Goal: Task Accomplishment & Management: Manage account settings

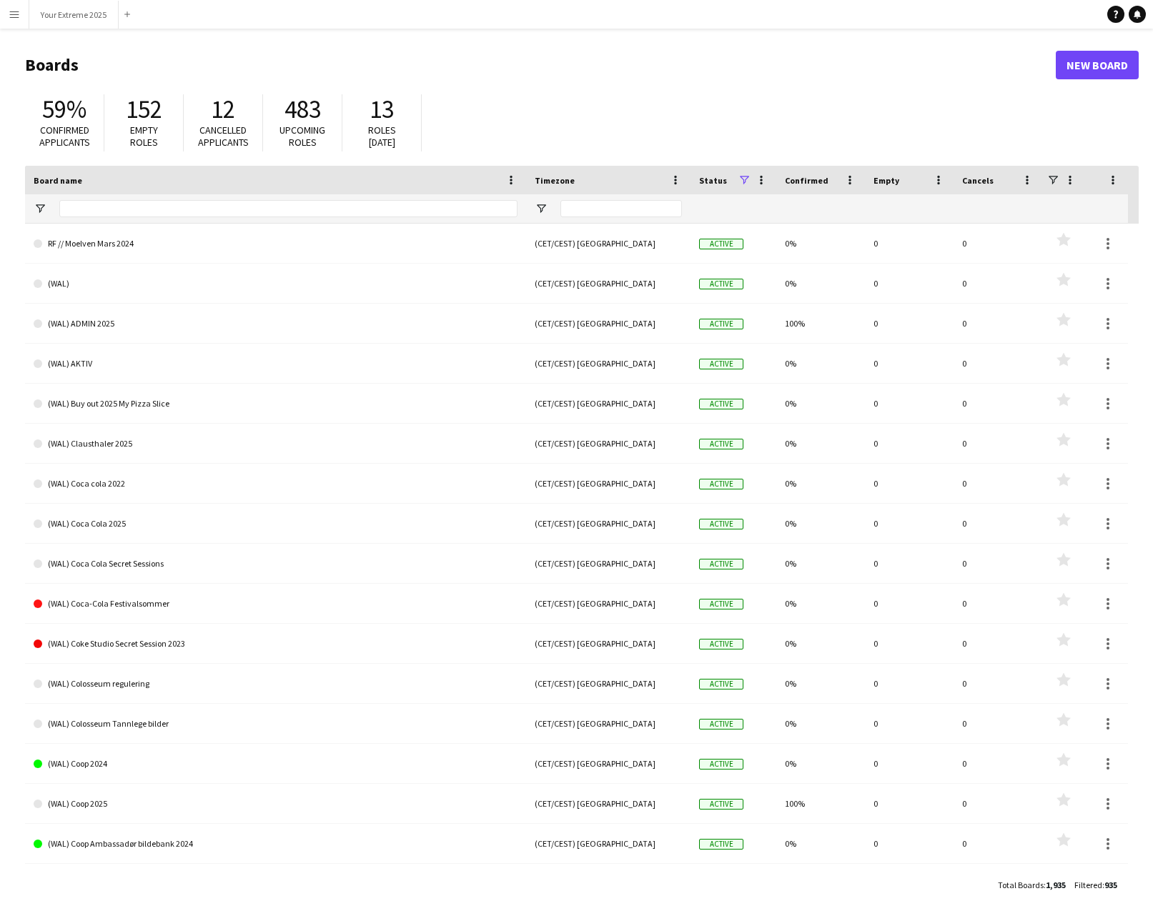
click at [14, 16] on app-icon "Menu" at bounding box center [14, 14] width 11 height 11
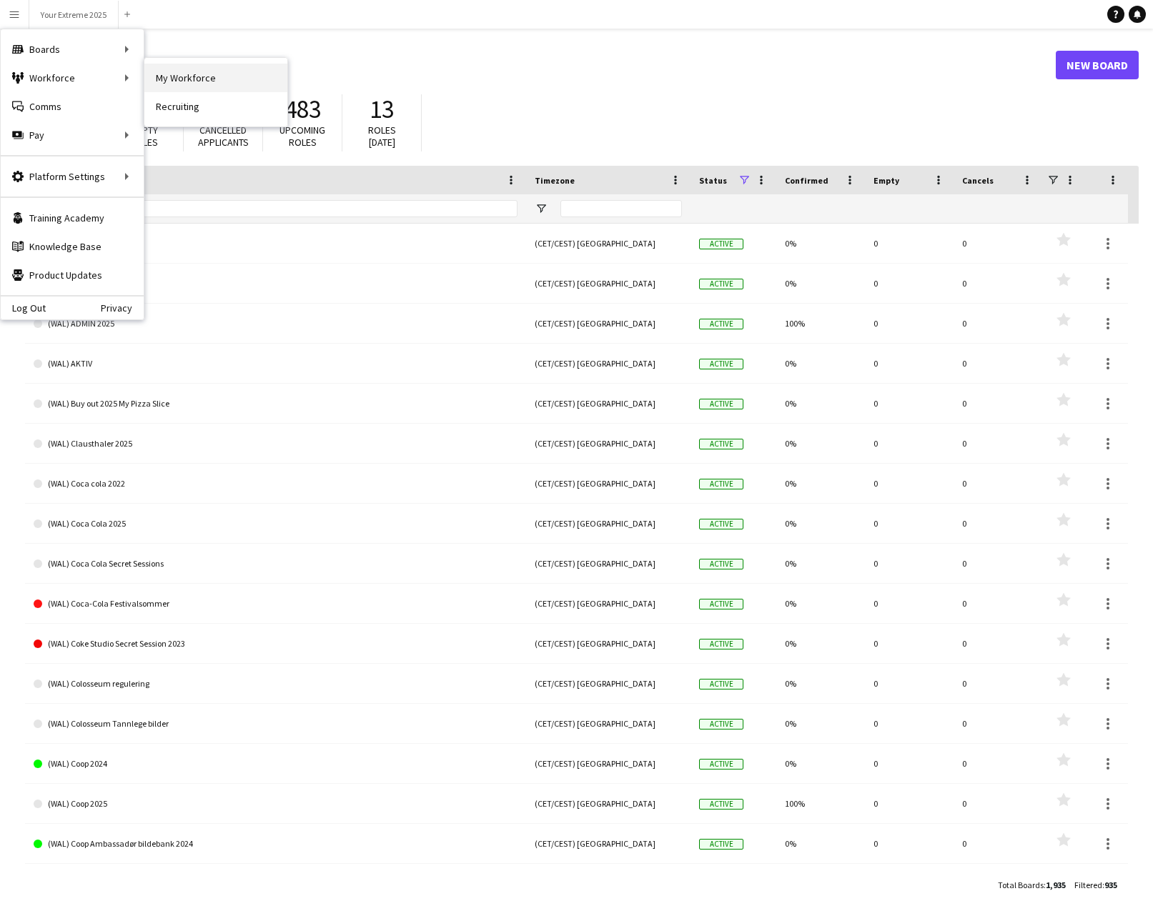
click at [157, 72] on link "My Workforce" at bounding box center [215, 78] width 143 height 29
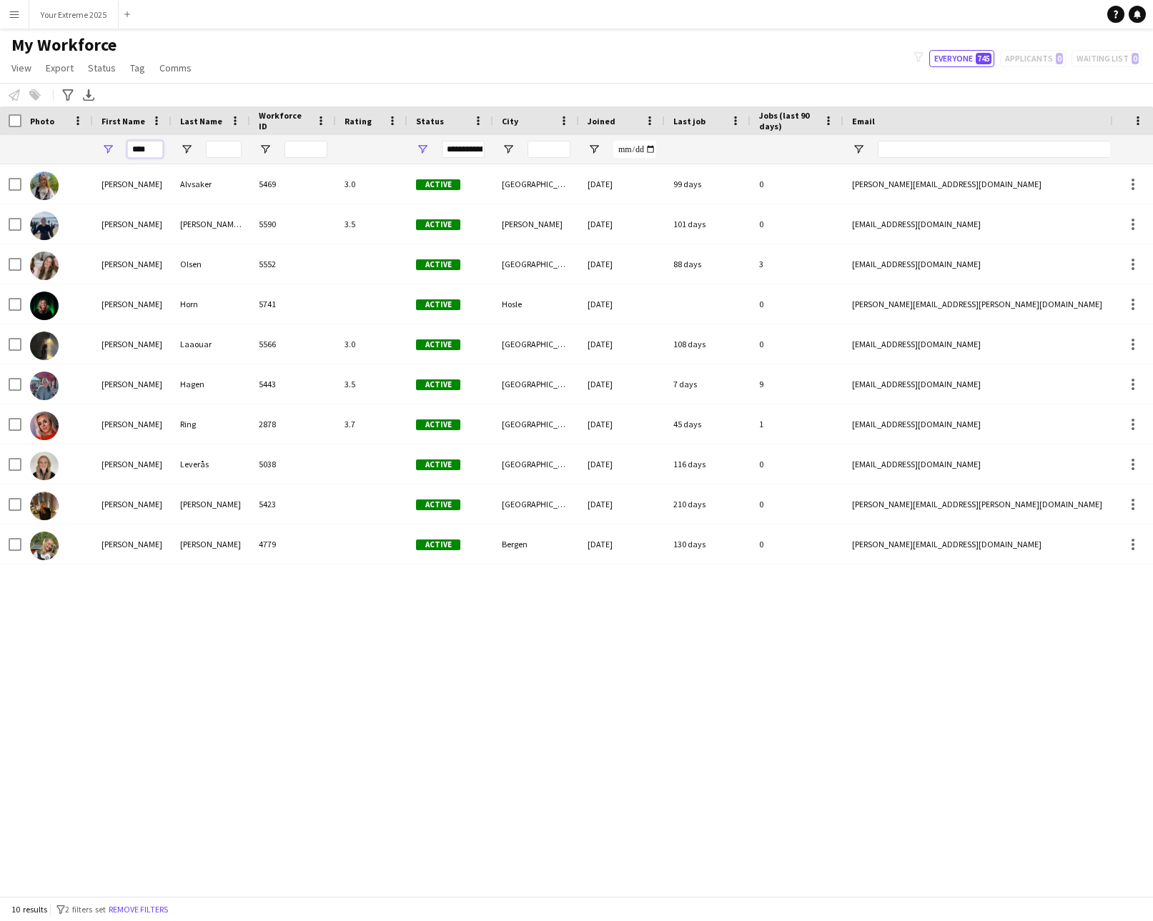
click at [150, 152] on input "****" at bounding box center [145, 149] width 36 height 17
type input "*****"
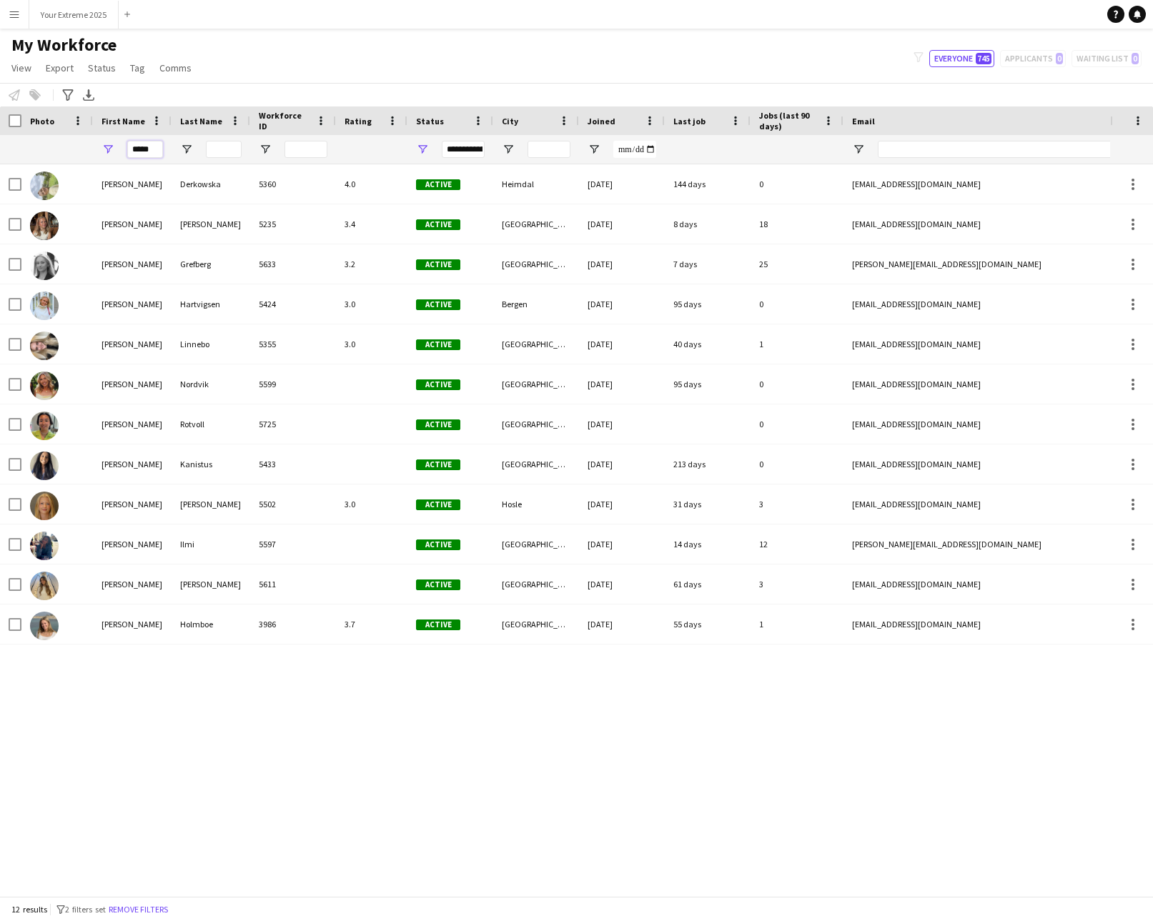
click at [162, 152] on input "*****" at bounding box center [145, 149] width 36 height 17
click at [154, 152] on input "*****" at bounding box center [145, 149] width 36 height 17
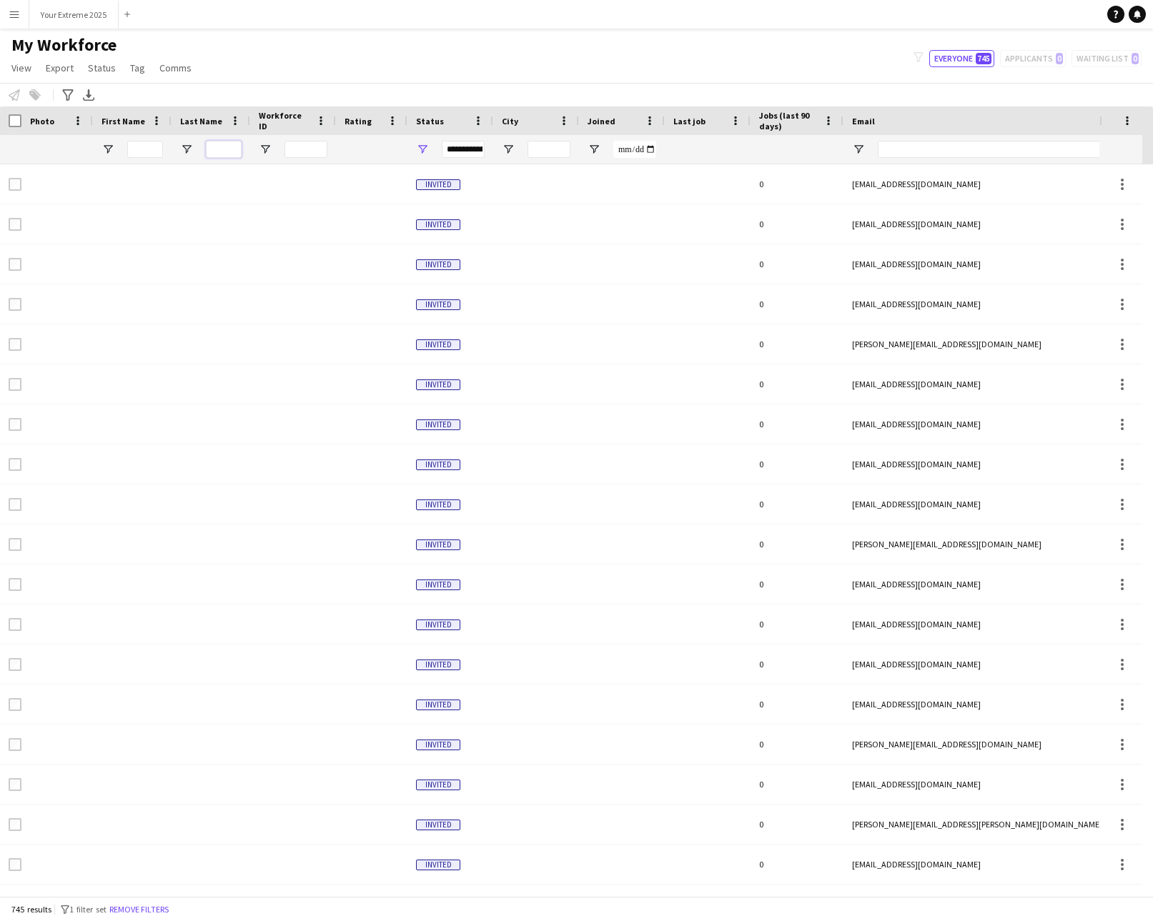
click at [236, 147] on input "Last Name Filter Input" at bounding box center [224, 149] width 36 height 17
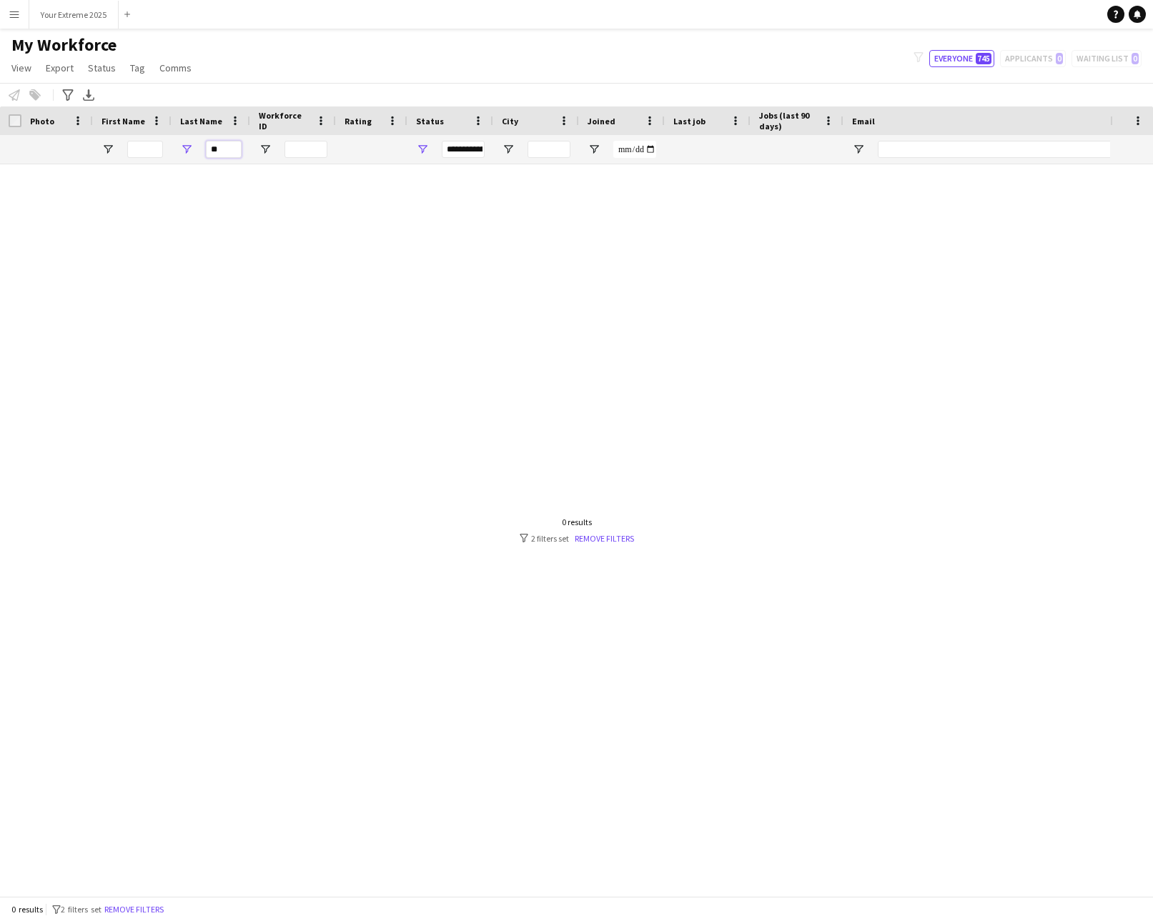
type input "*"
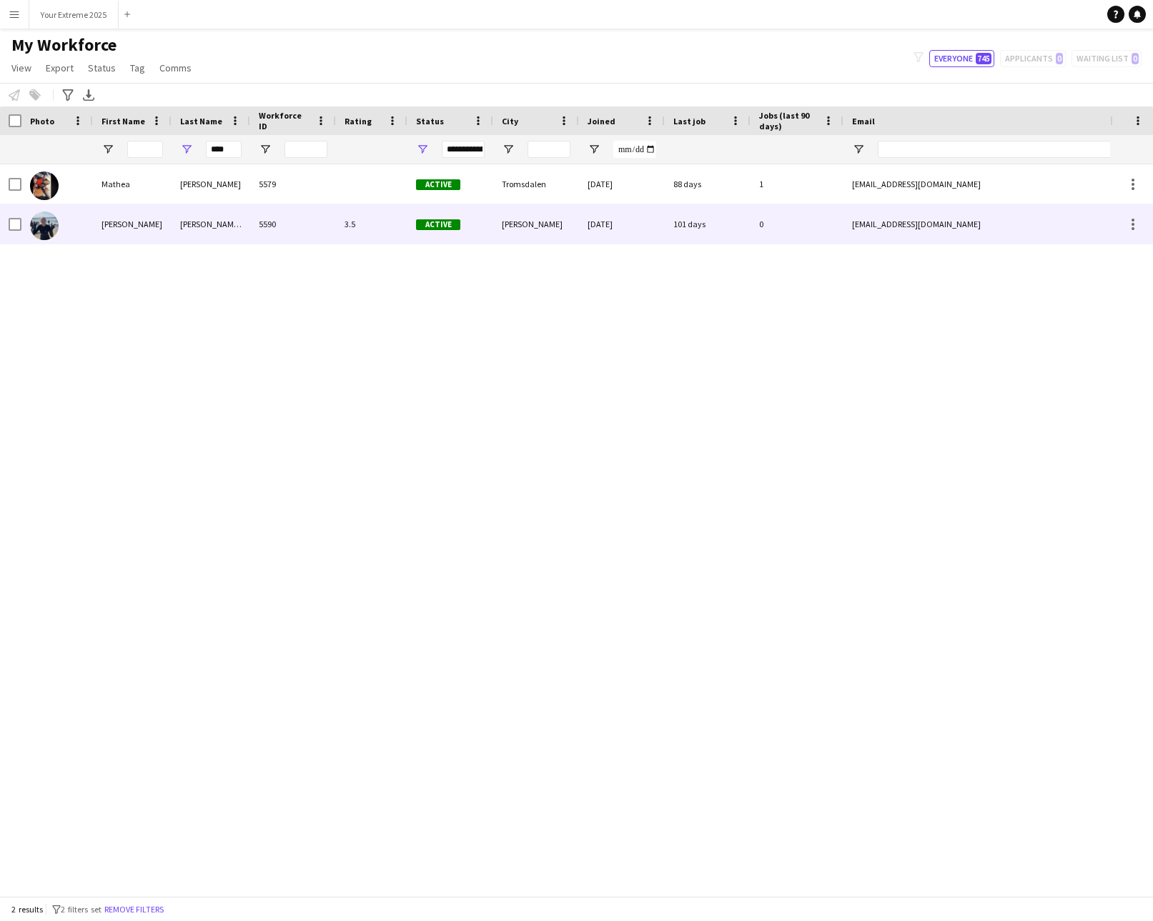
click at [157, 224] on div "Nora" at bounding box center [132, 223] width 79 height 39
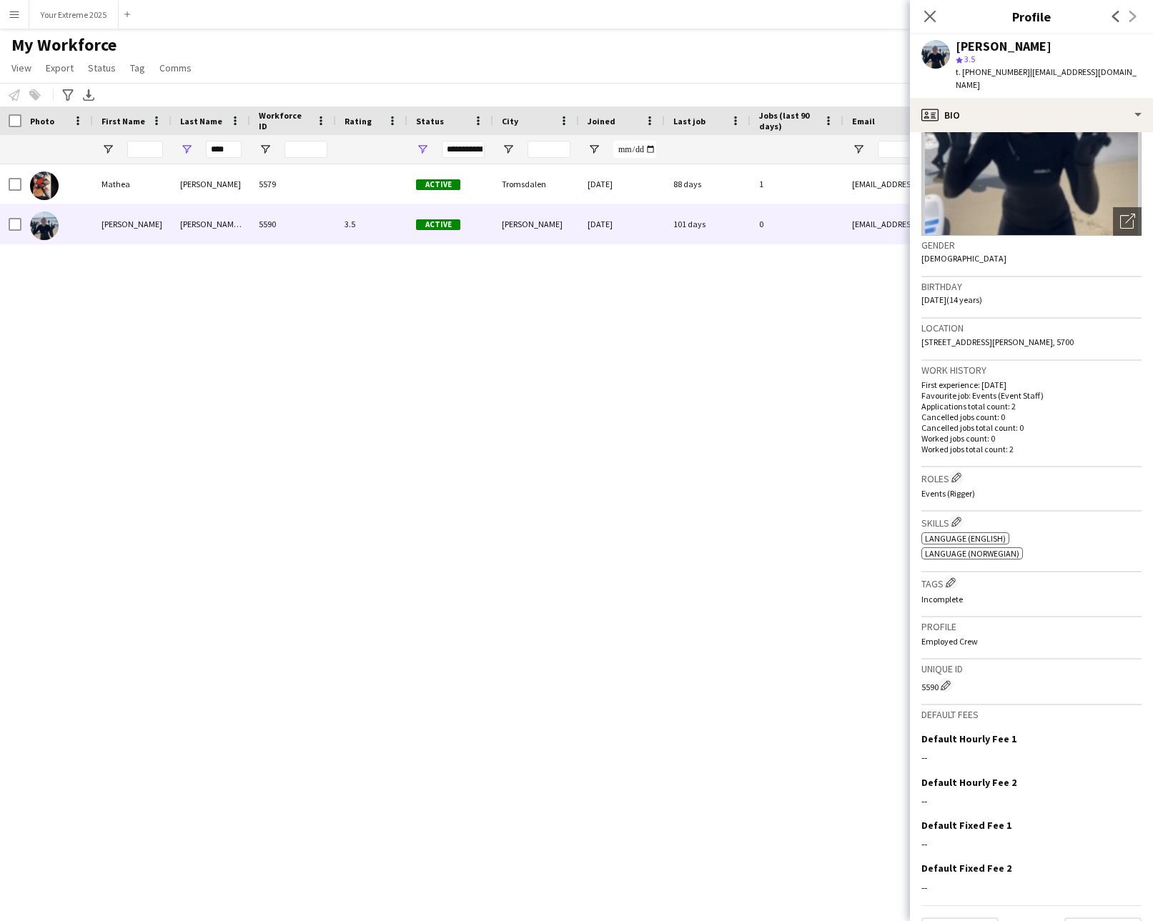
scroll to position [145, 0]
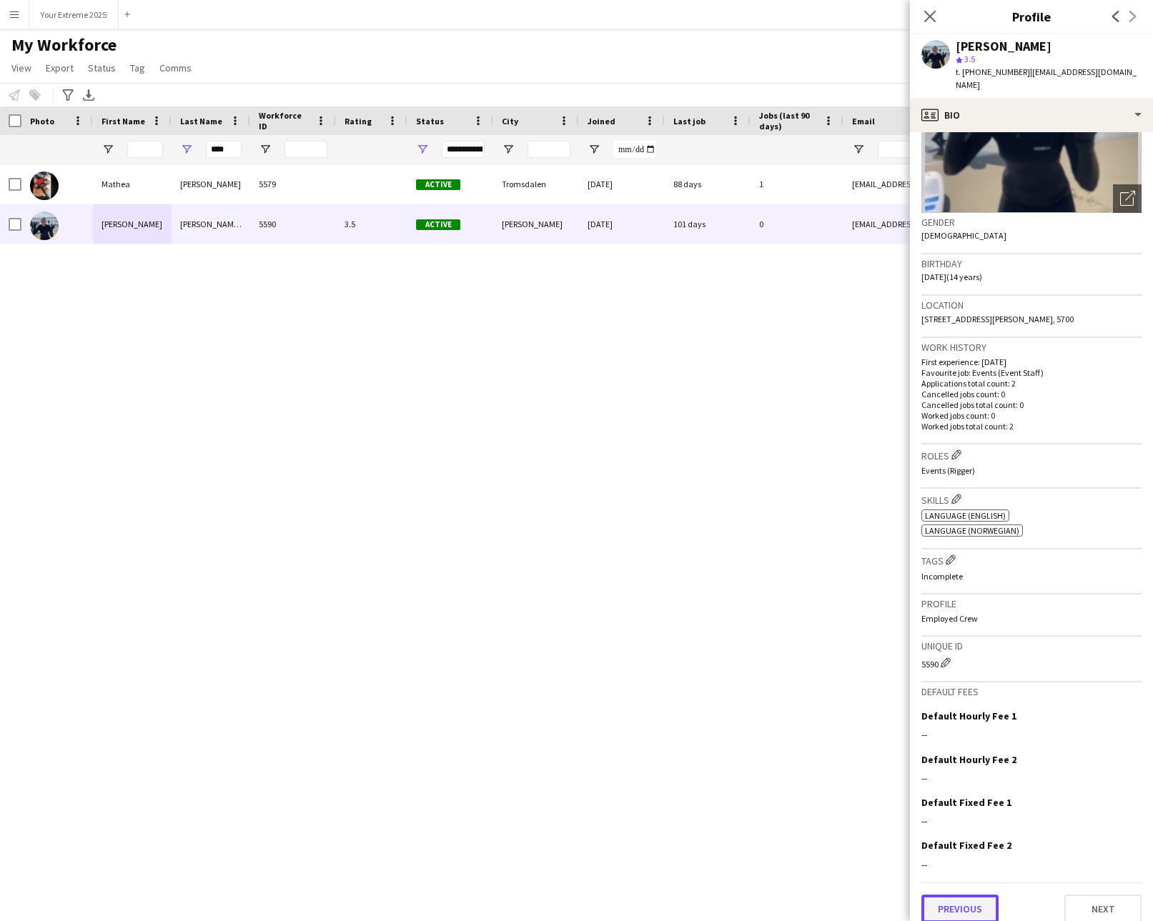
click at [974, 895] on button "Previous" at bounding box center [959, 909] width 77 height 29
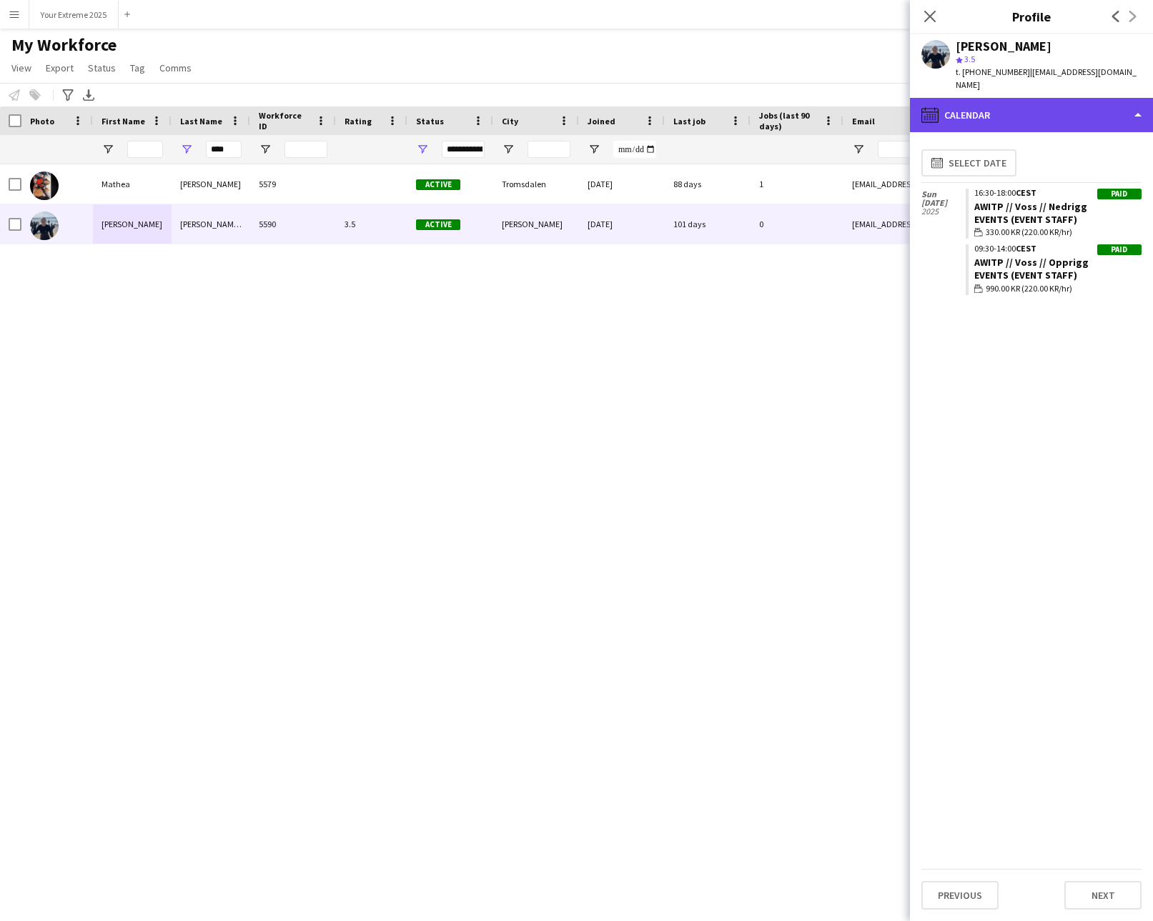
click at [1144, 107] on div "calendar-full Calendar" at bounding box center [1031, 115] width 243 height 34
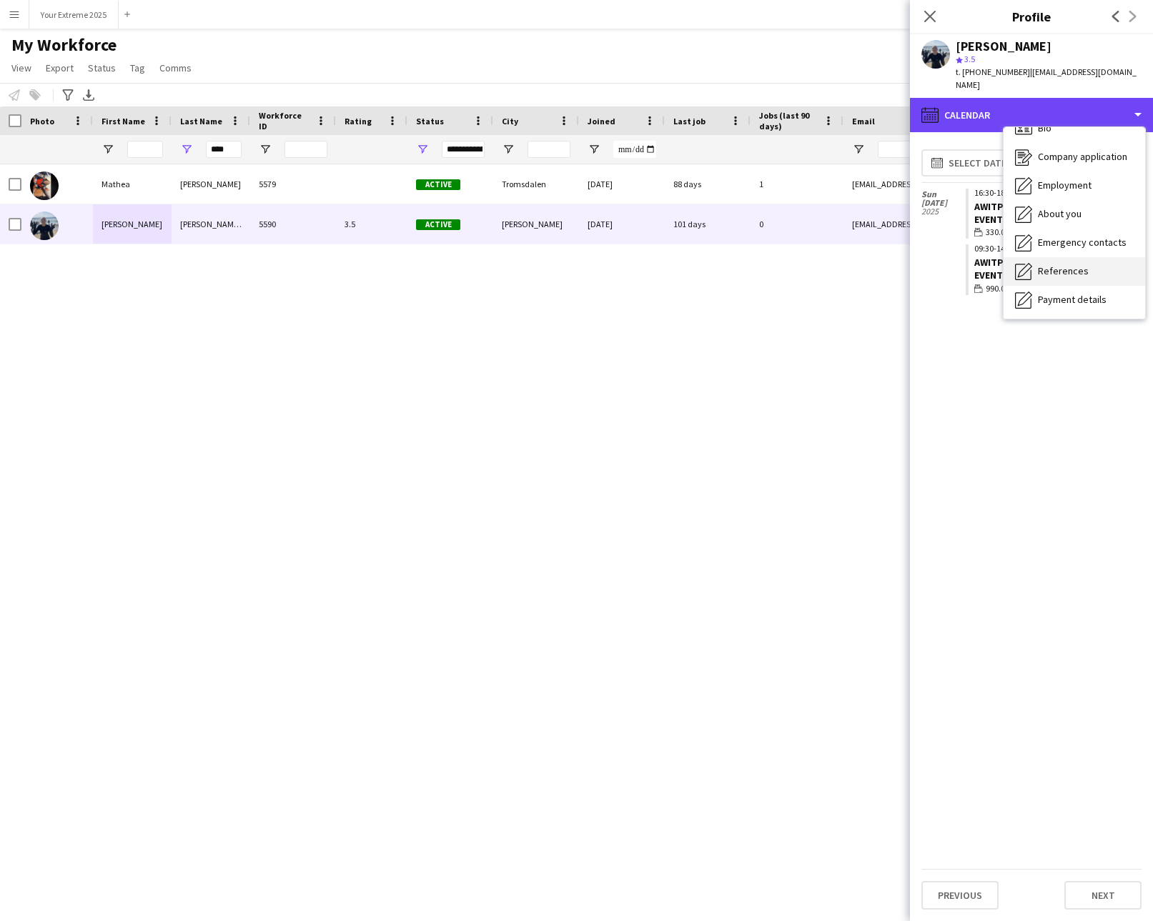
scroll to position [27, 0]
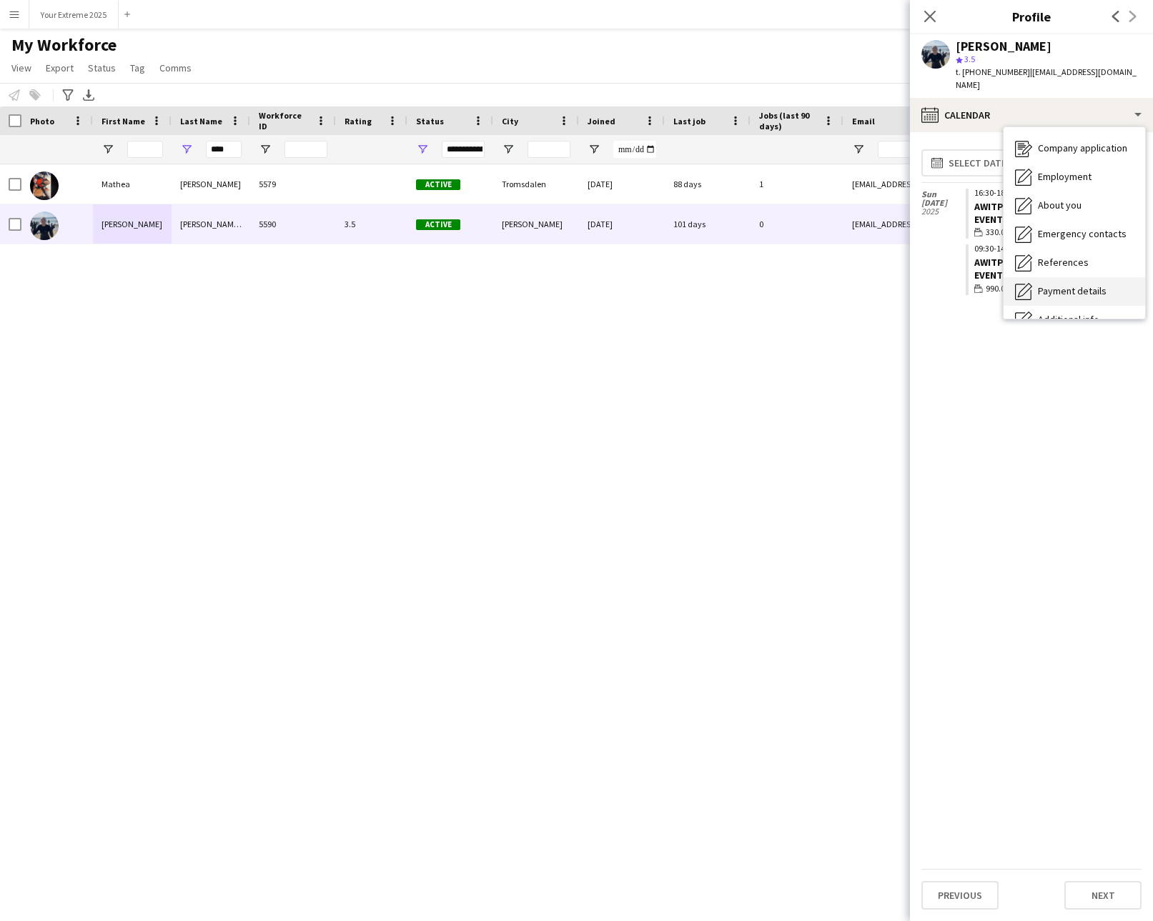
click at [1079, 284] on span "Payment details" at bounding box center [1072, 290] width 69 height 13
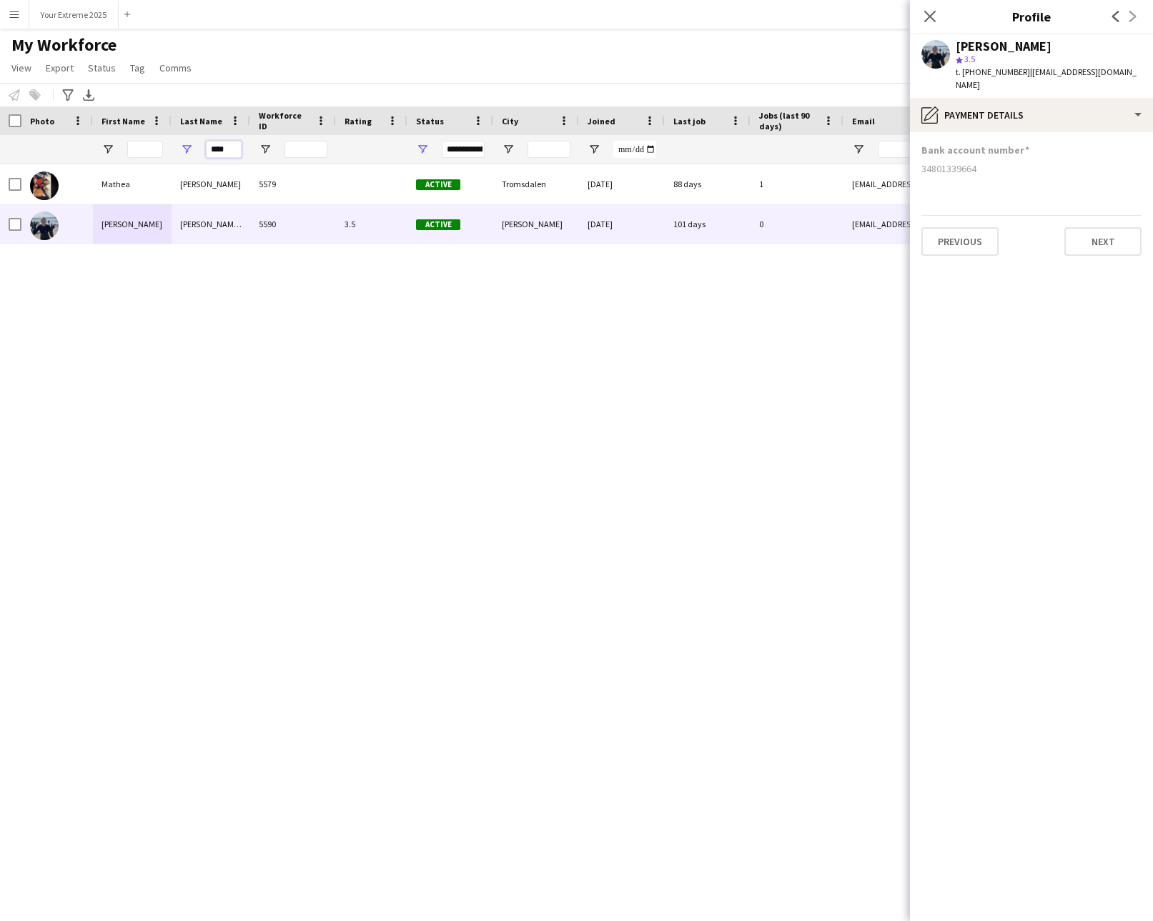
click at [214, 149] on input "****" at bounding box center [224, 149] width 36 height 17
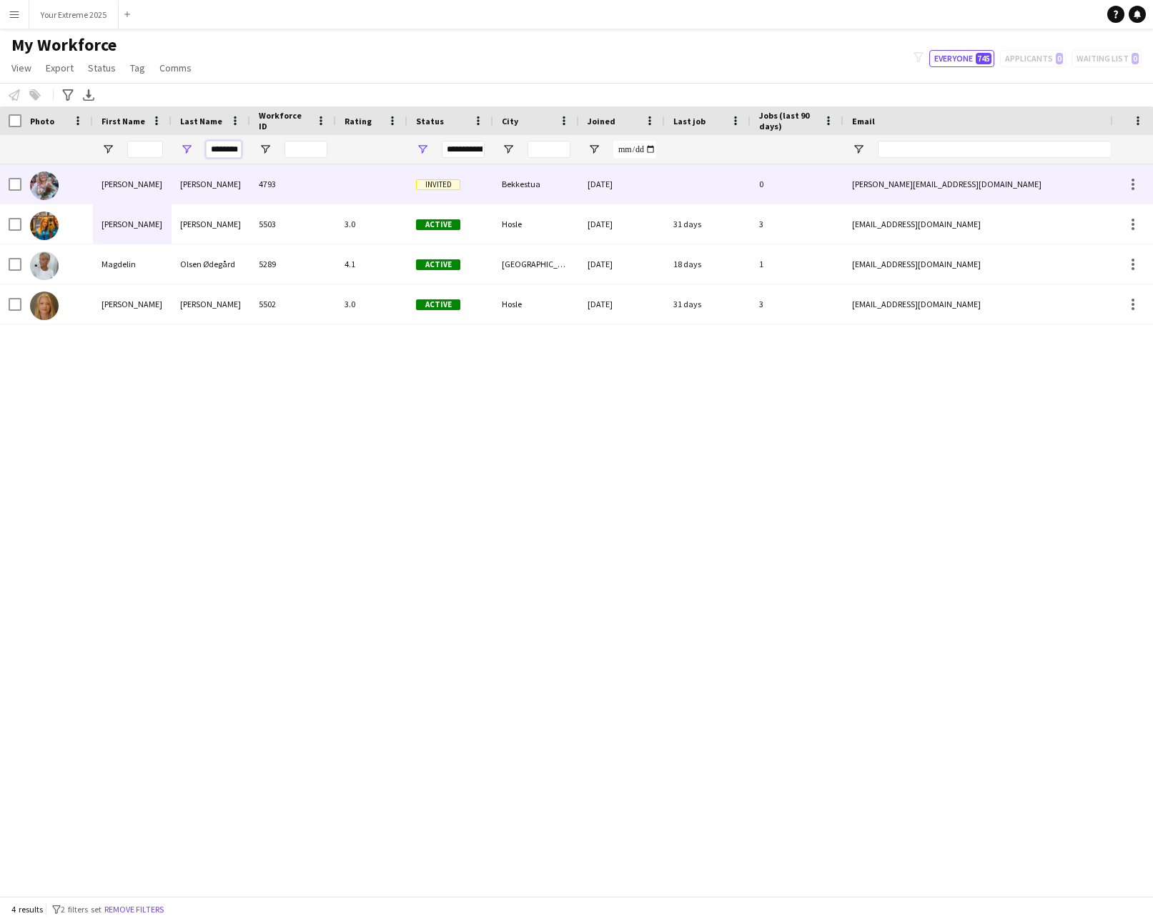
scroll to position [0, 5]
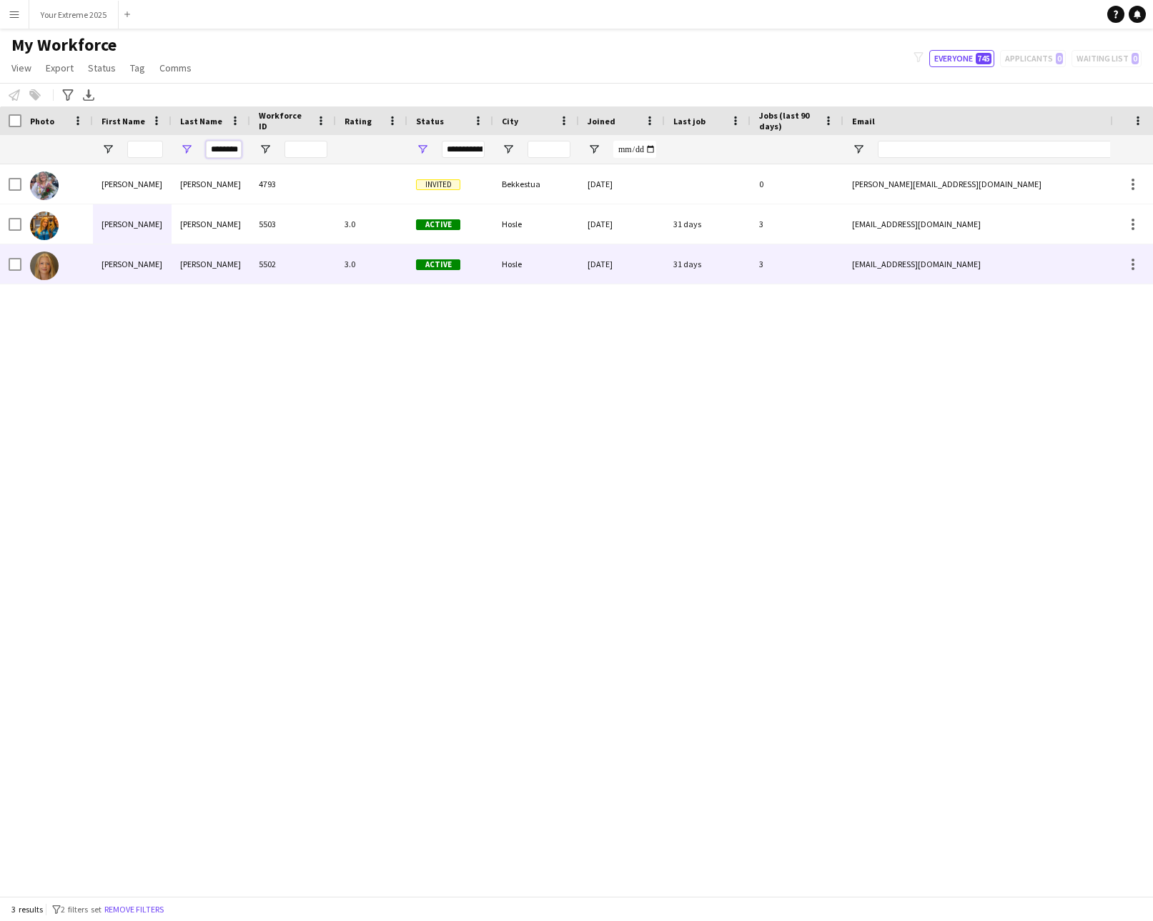
type input "********"
click at [227, 264] on div "Ødegaard" at bounding box center [211, 263] width 79 height 39
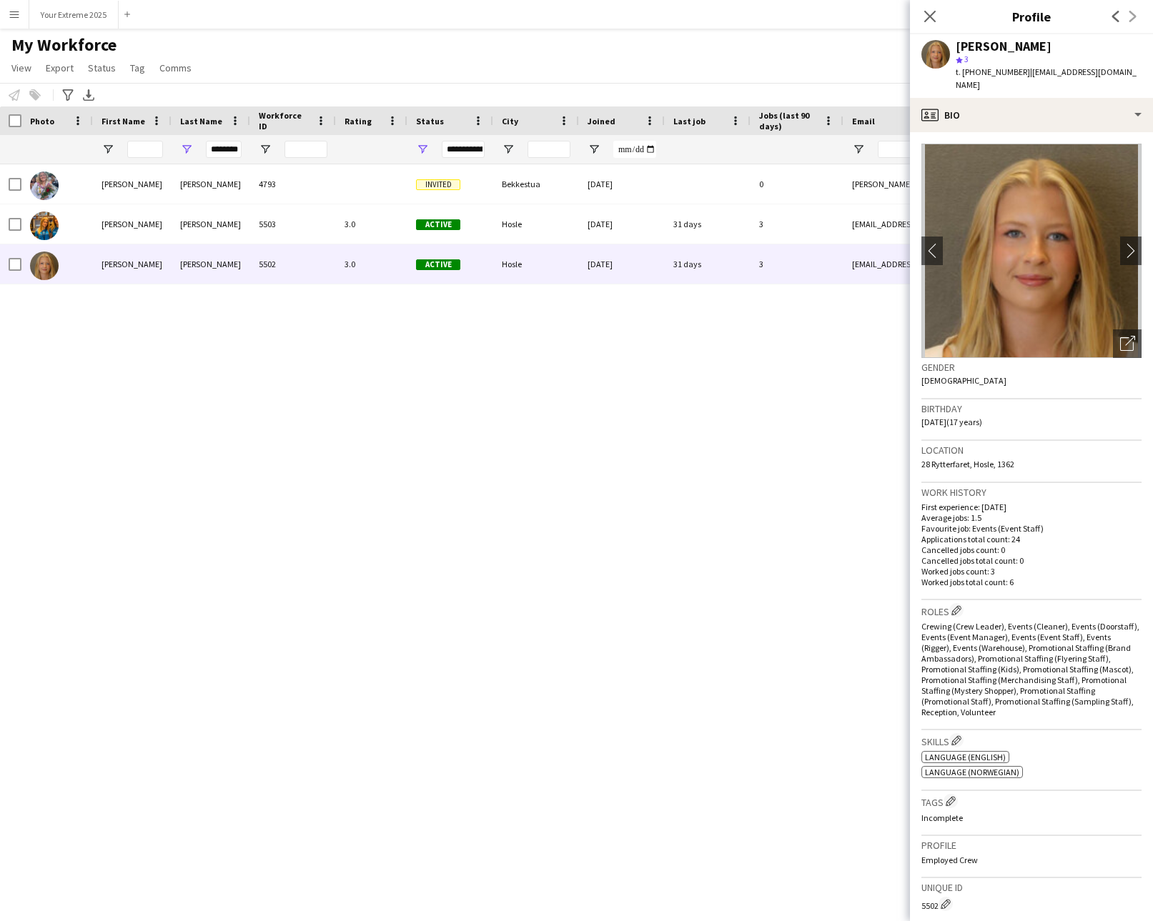
scroll to position [242, 0]
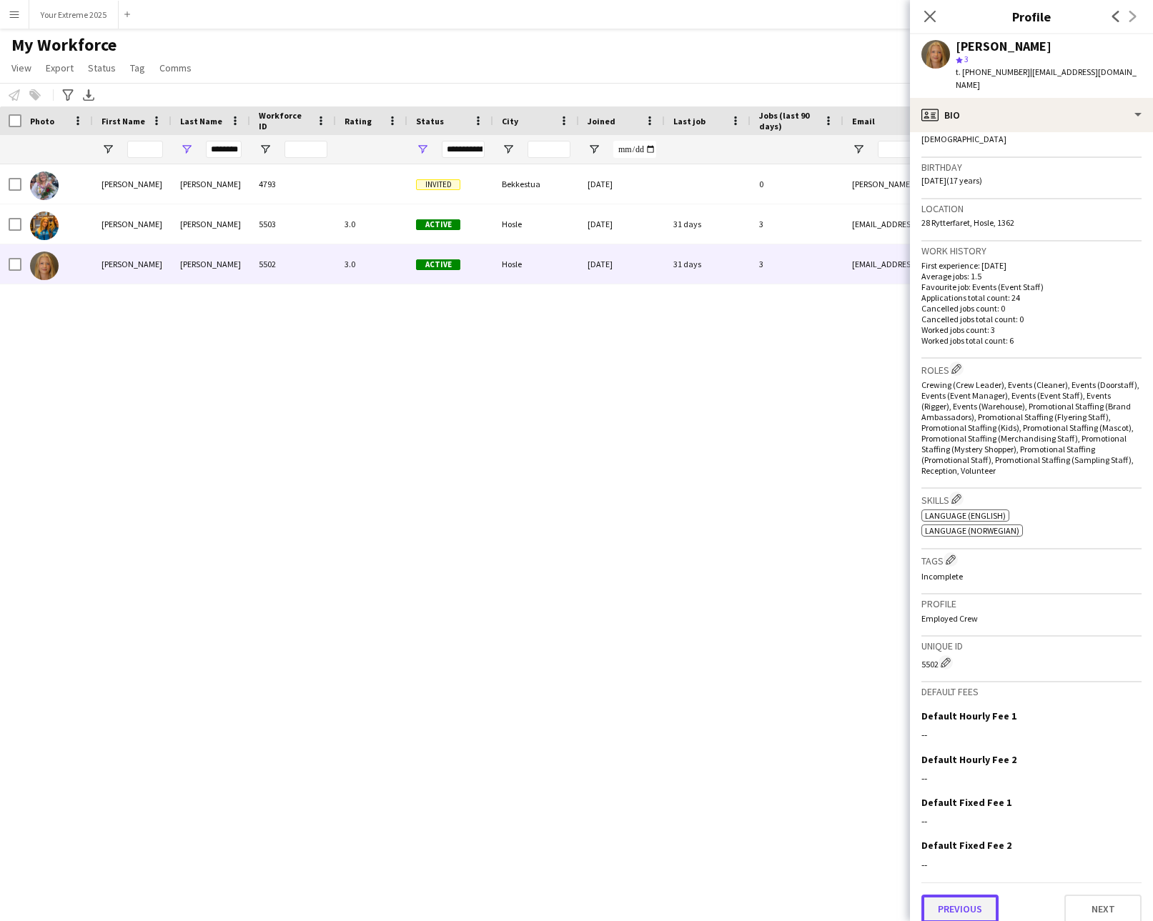
click at [979, 895] on button "Previous" at bounding box center [959, 909] width 77 height 29
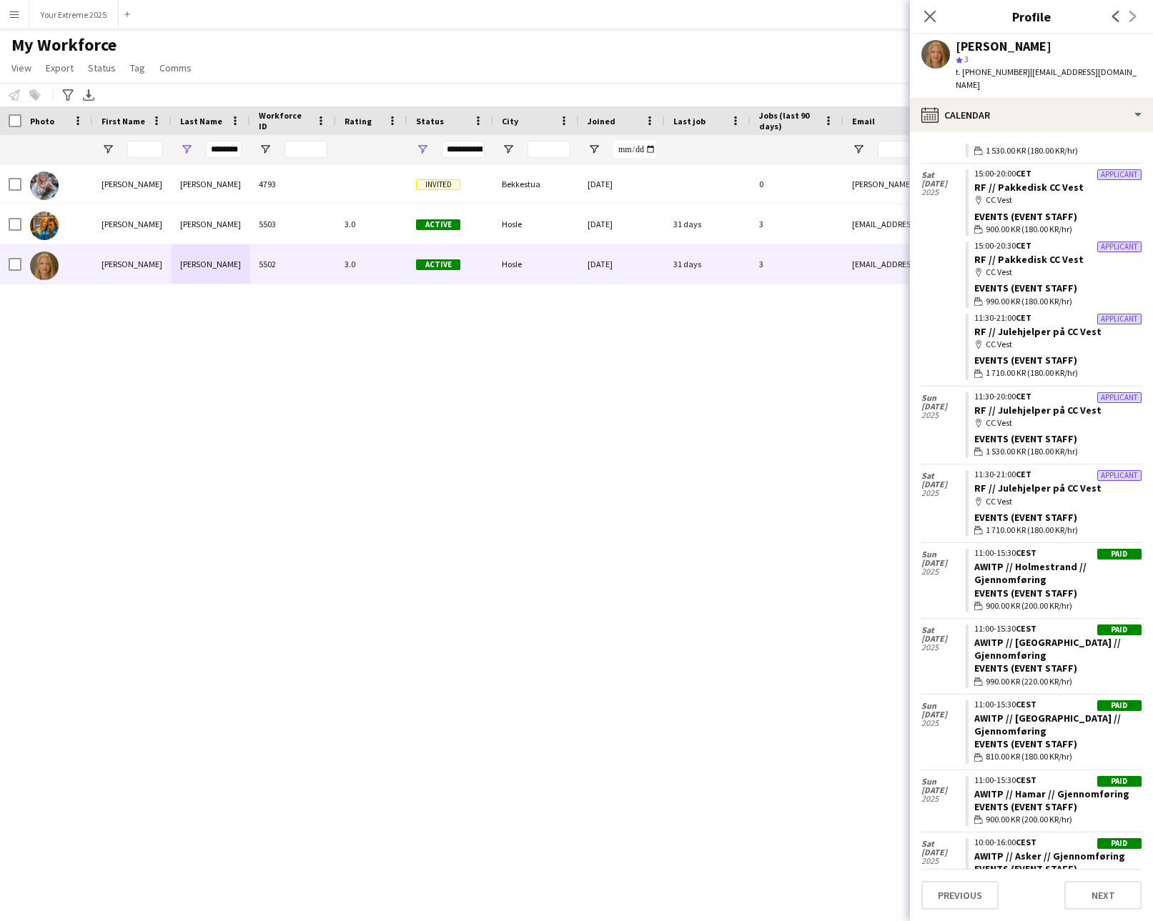
scroll to position [1076, 0]
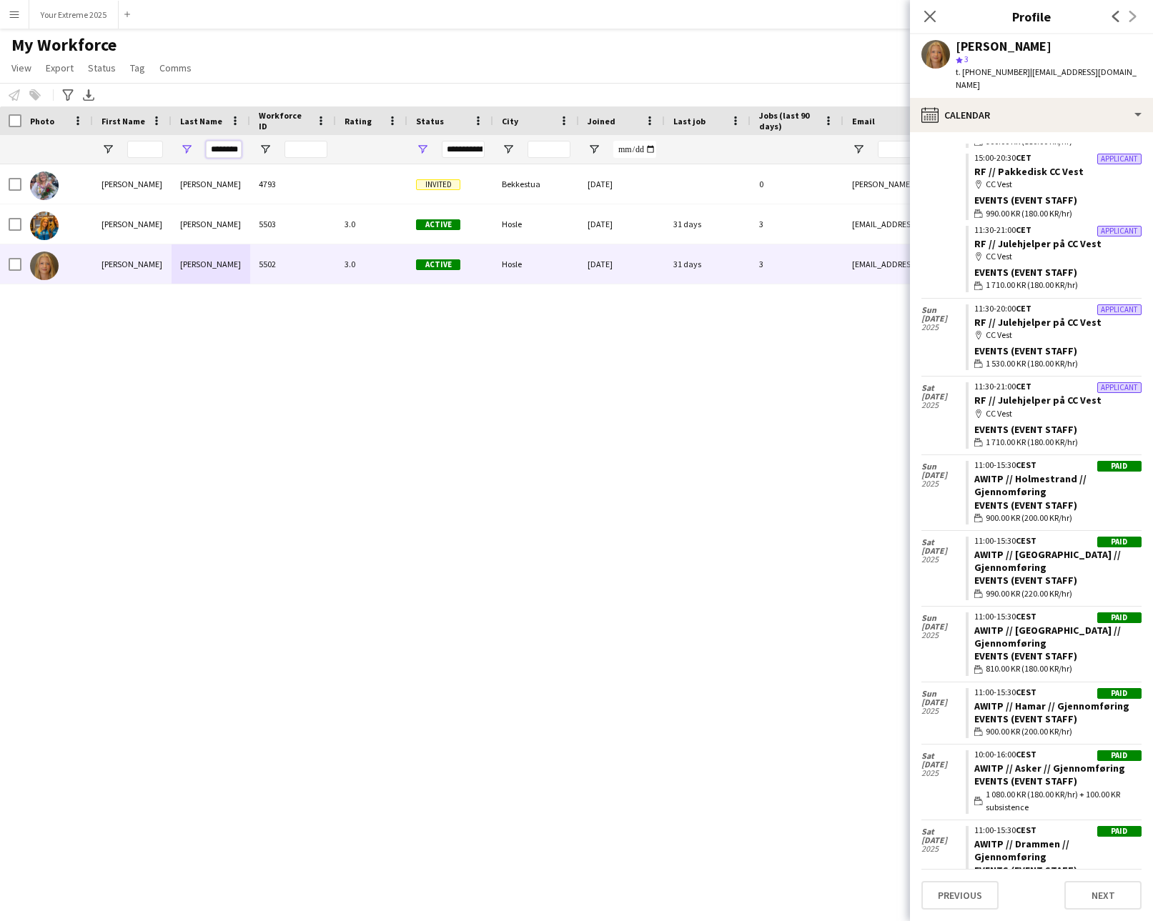
click at [235, 149] on input "********" at bounding box center [224, 149] width 36 height 17
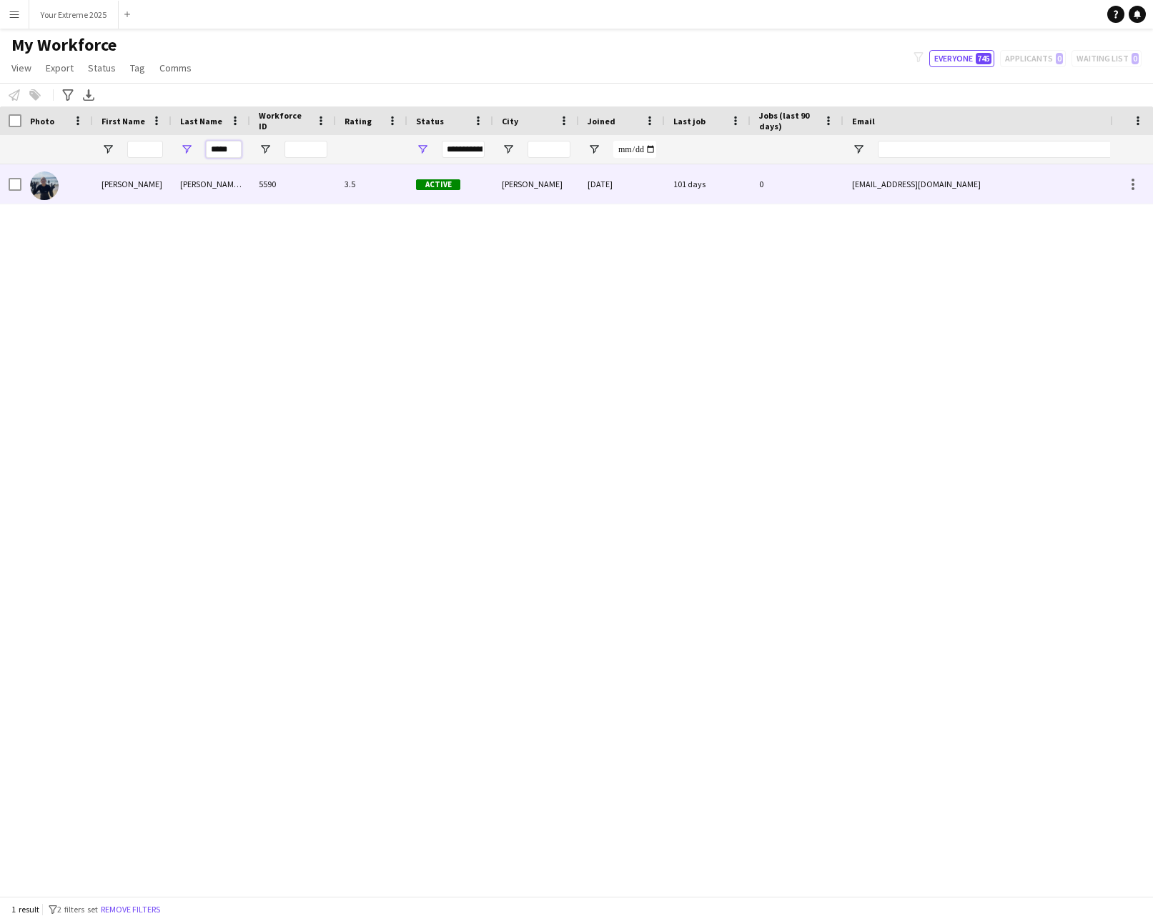
type input "*****"
click at [222, 181] on div "Brekke Bystøl" at bounding box center [211, 183] width 79 height 39
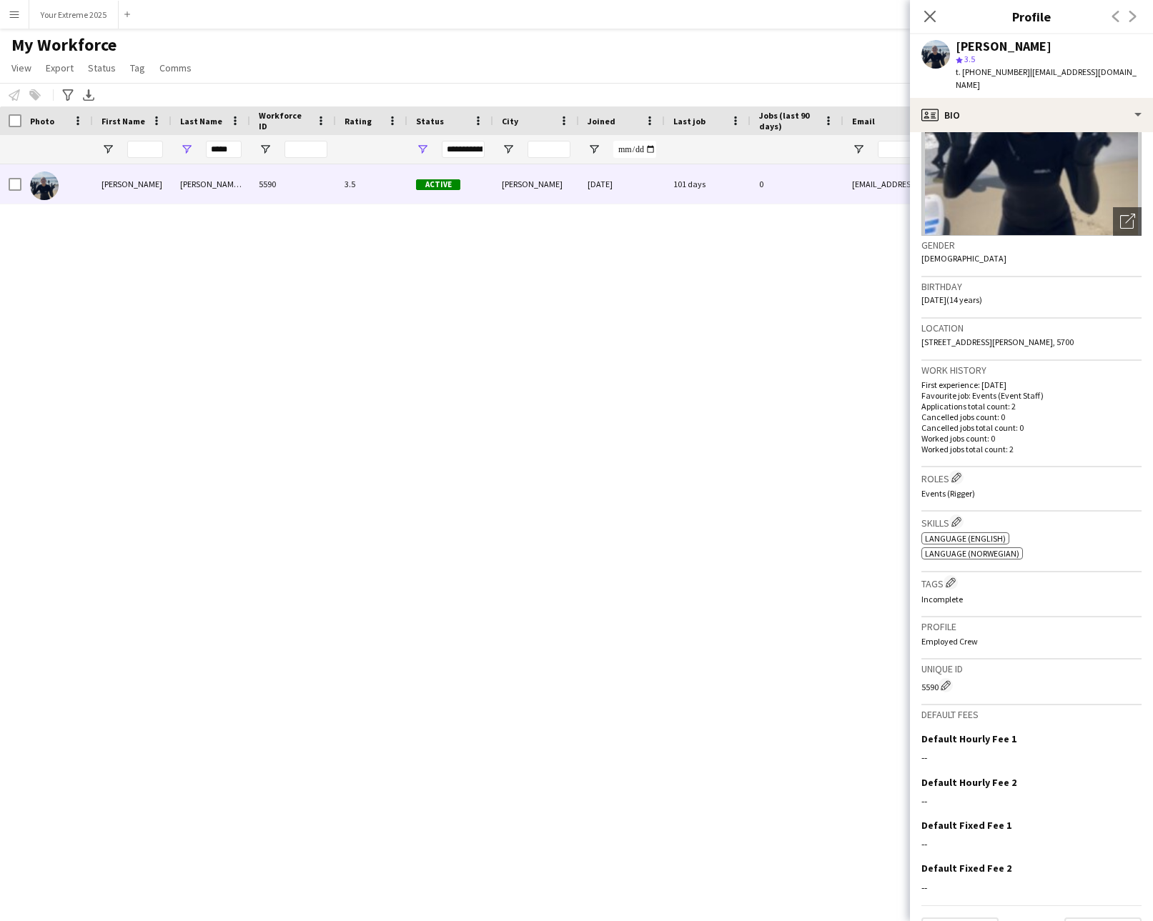
scroll to position [145, 0]
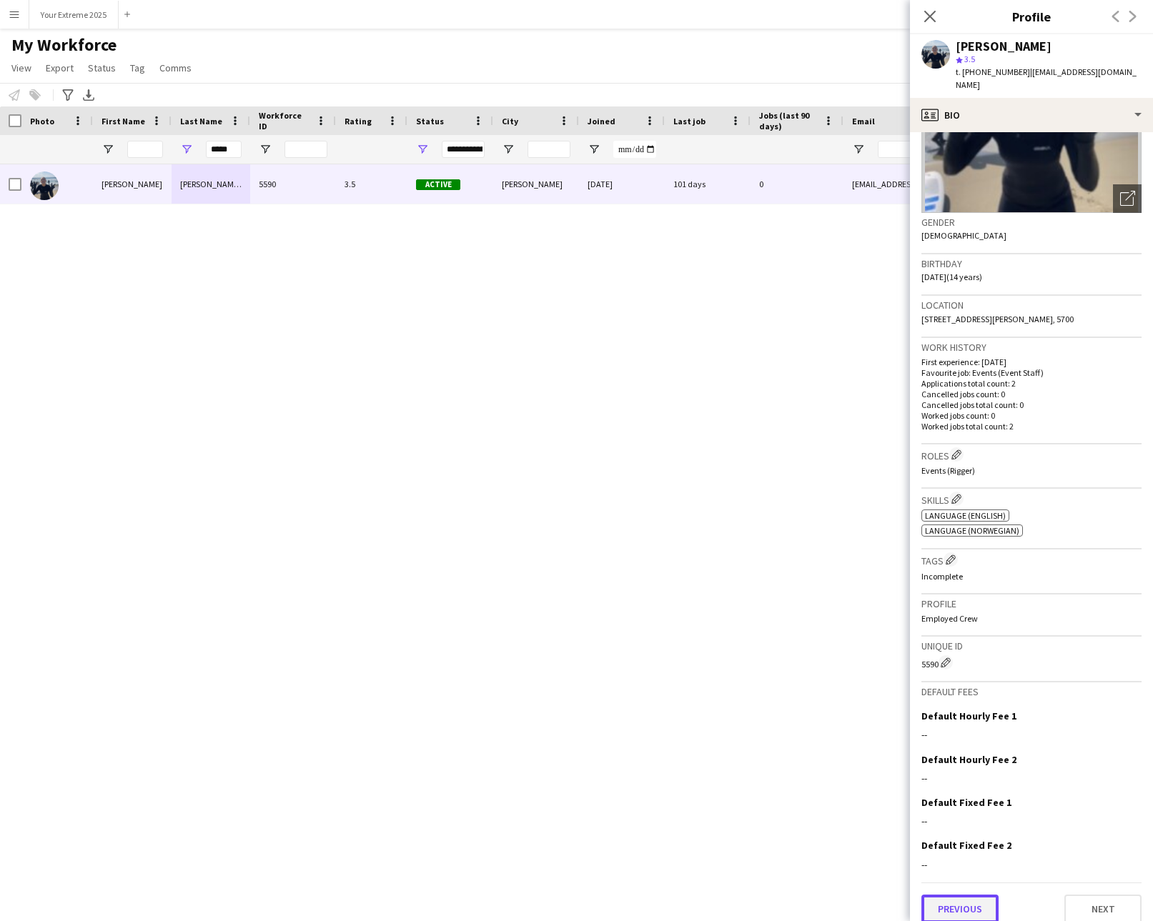
click at [996, 895] on button "Previous" at bounding box center [959, 909] width 77 height 29
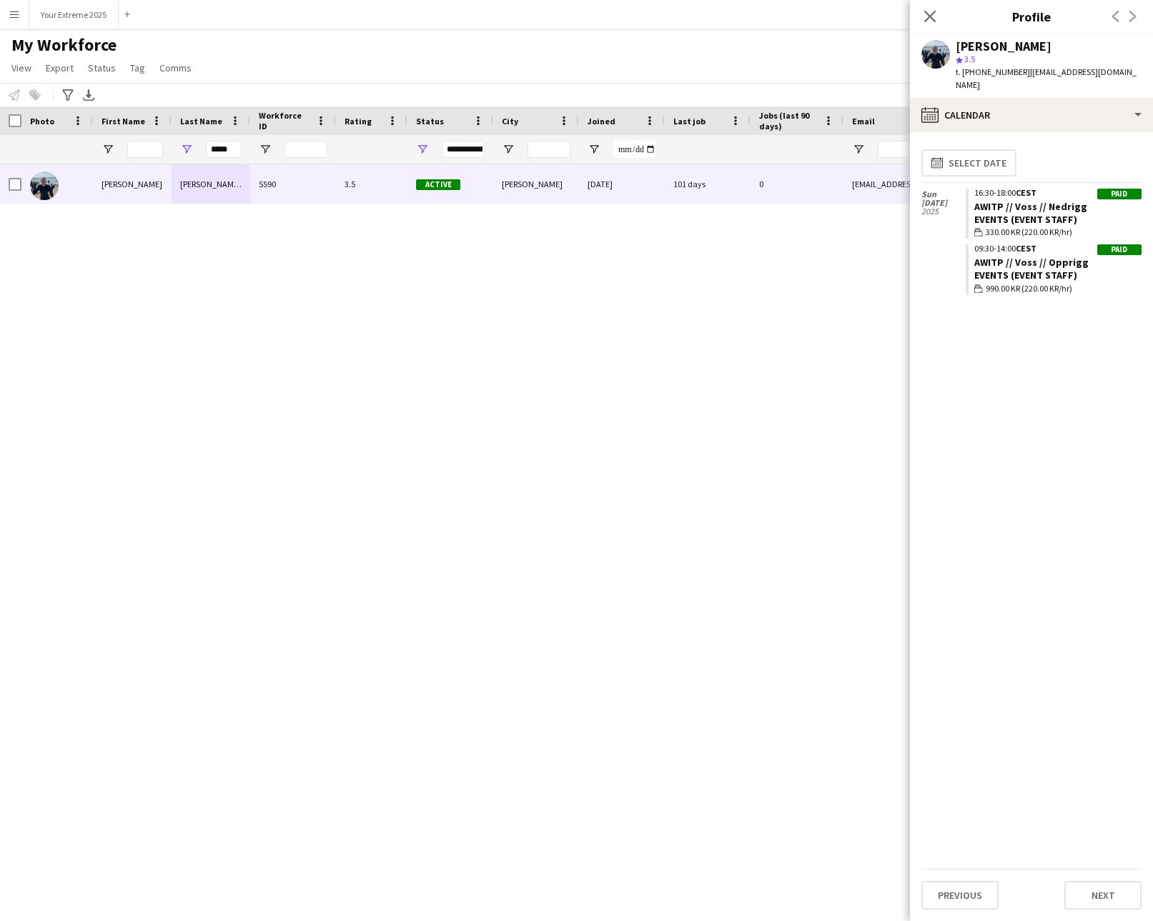
click at [1022, 269] on div "Events (Event Staff)" at bounding box center [1057, 275] width 167 height 13
click at [1014, 244] on div "09:30-14:00 CEST" at bounding box center [1057, 248] width 167 height 9
click at [1021, 256] on link "AWITP // Voss // Opprigg" at bounding box center [1031, 262] width 114 height 13
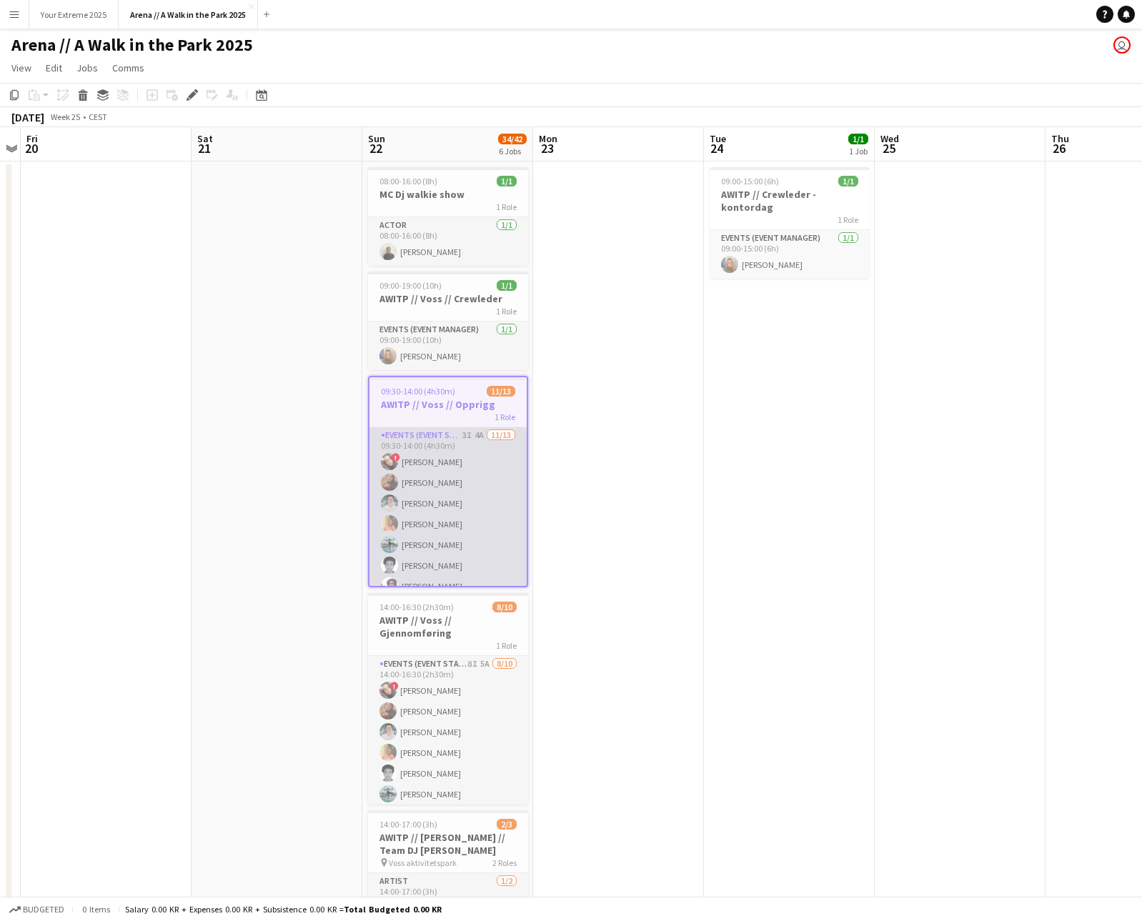
click at [425, 432] on app-card-role "Events (Event Staff) 3I 4A [DATE] 09:30-14:00 (4h30m) ! [PERSON_NAME] [PERSON_N…" at bounding box center [448, 575] width 157 height 297
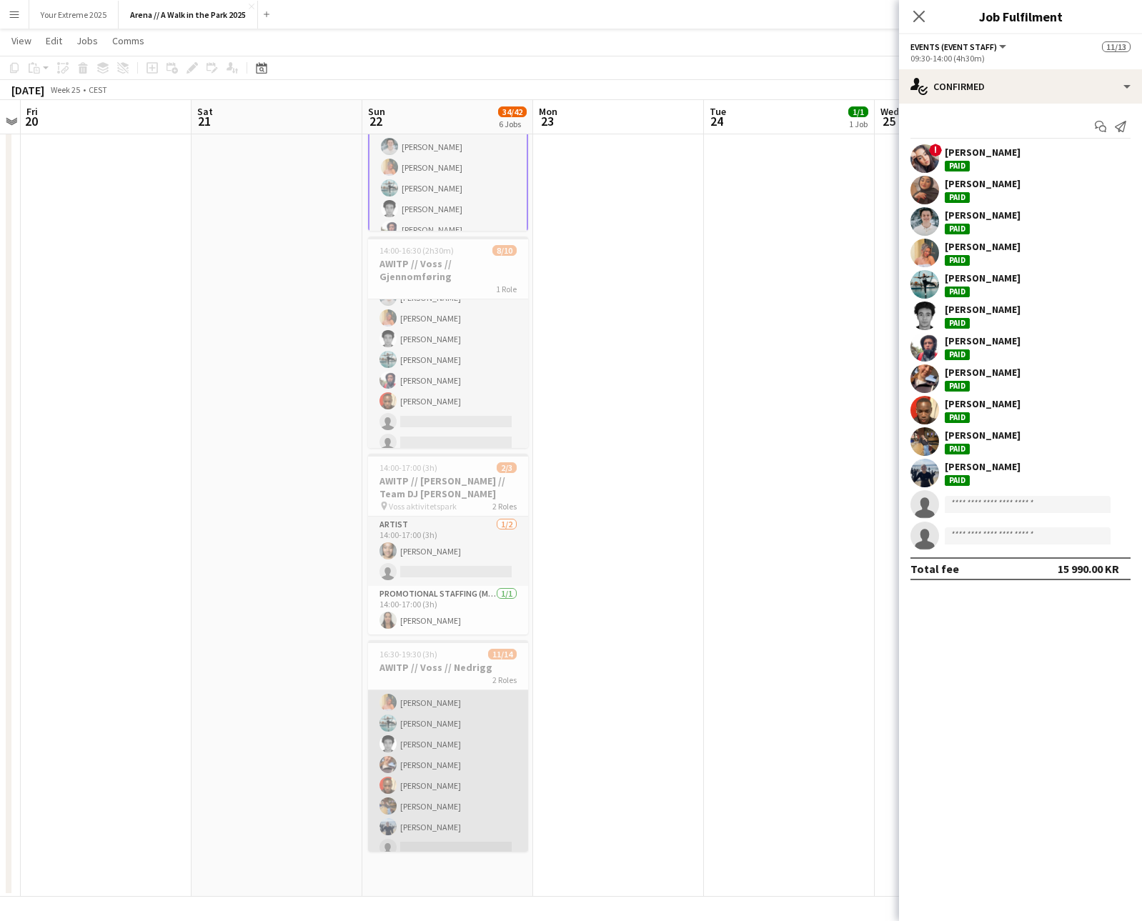
scroll to position [189, 0]
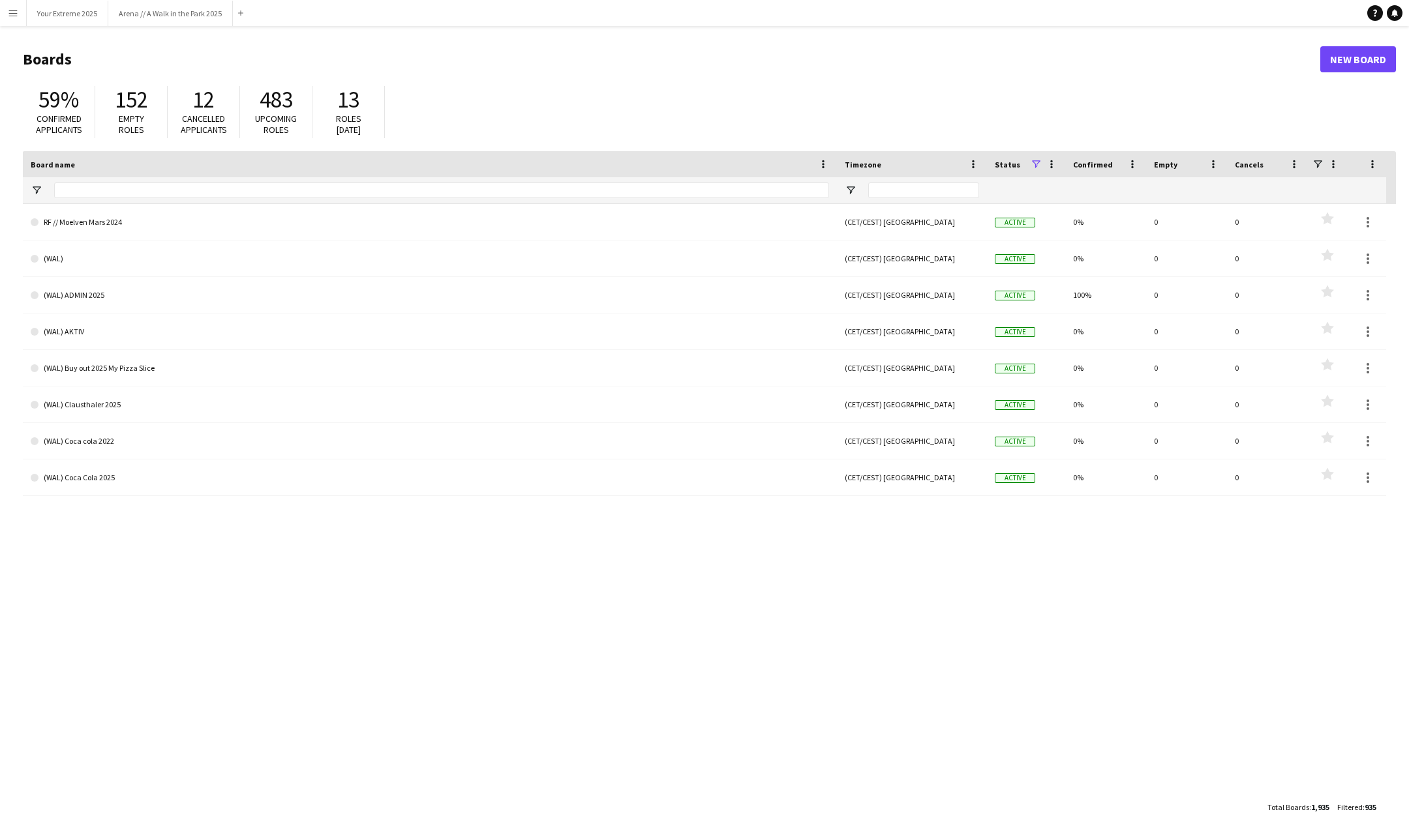
click at [7, 13] on button "Menu" at bounding box center [13, 13] width 26 height 26
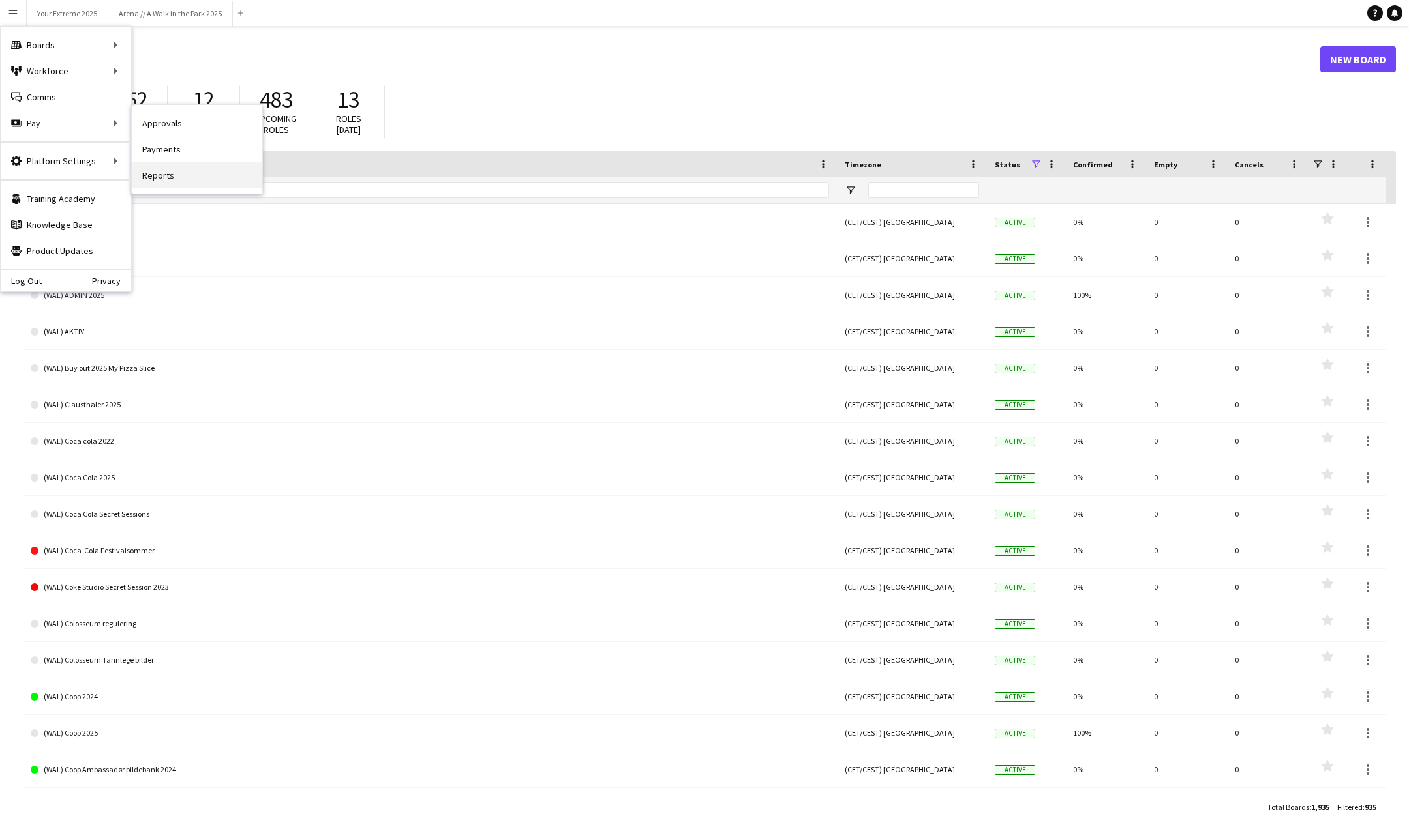
click at [163, 170] on link "Reports" at bounding box center [196, 175] width 130 height 26
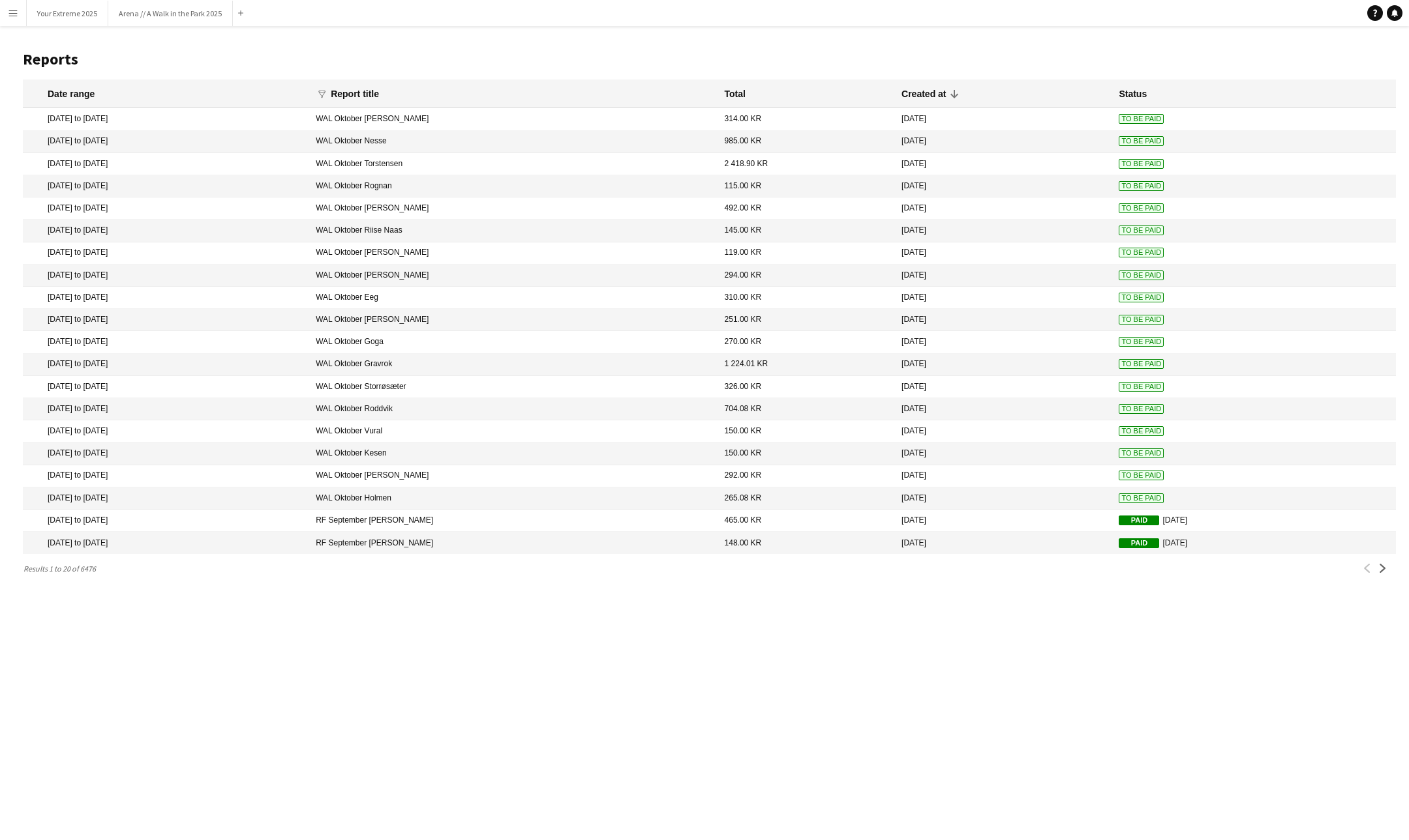
click at [1119, 116] on span "To Be Paid" at bounding box center [1141, 119] width 45 height 10
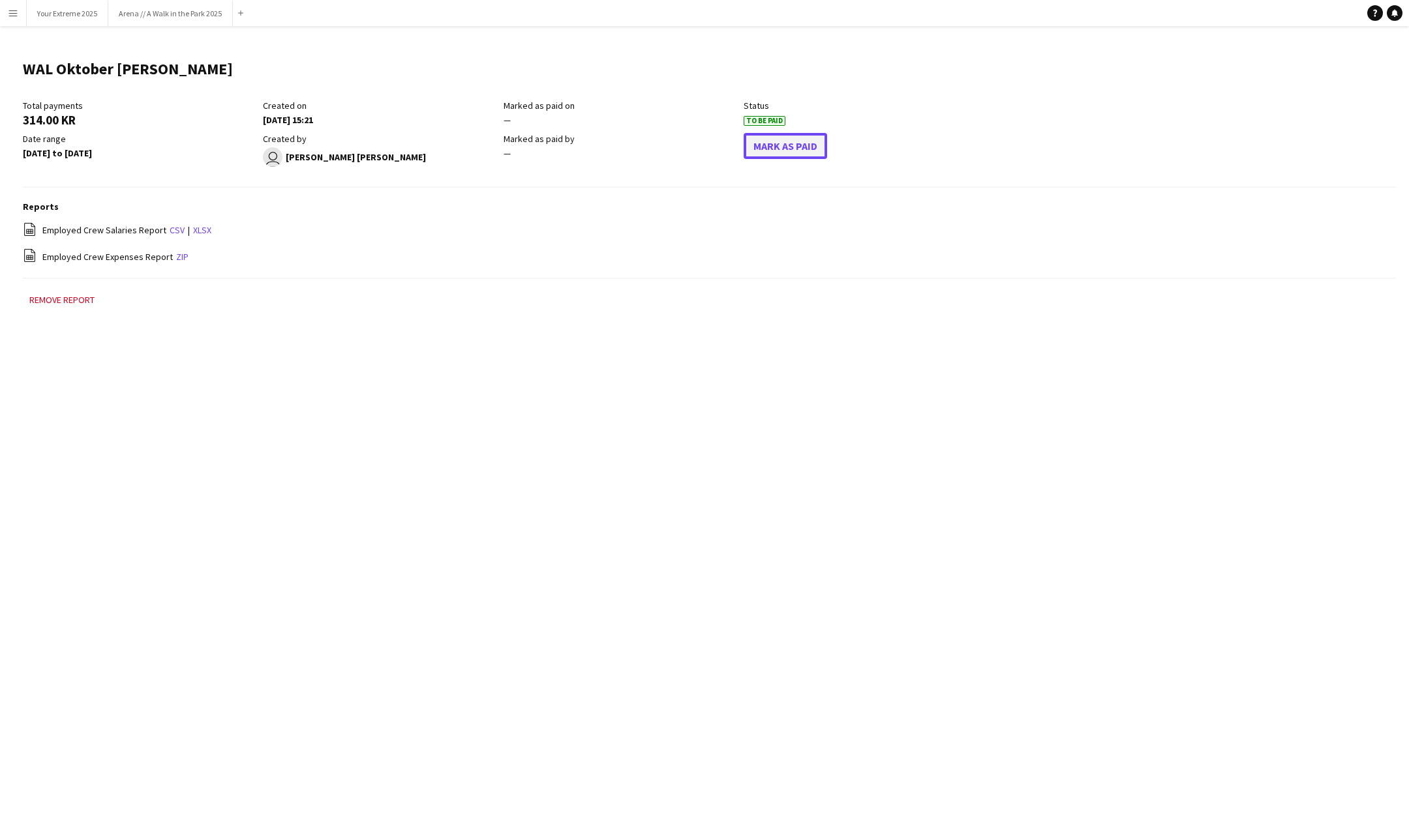
click at [795, 136] on button "Mark As Paid" at bounding box center [785, 146] width 83 height 26
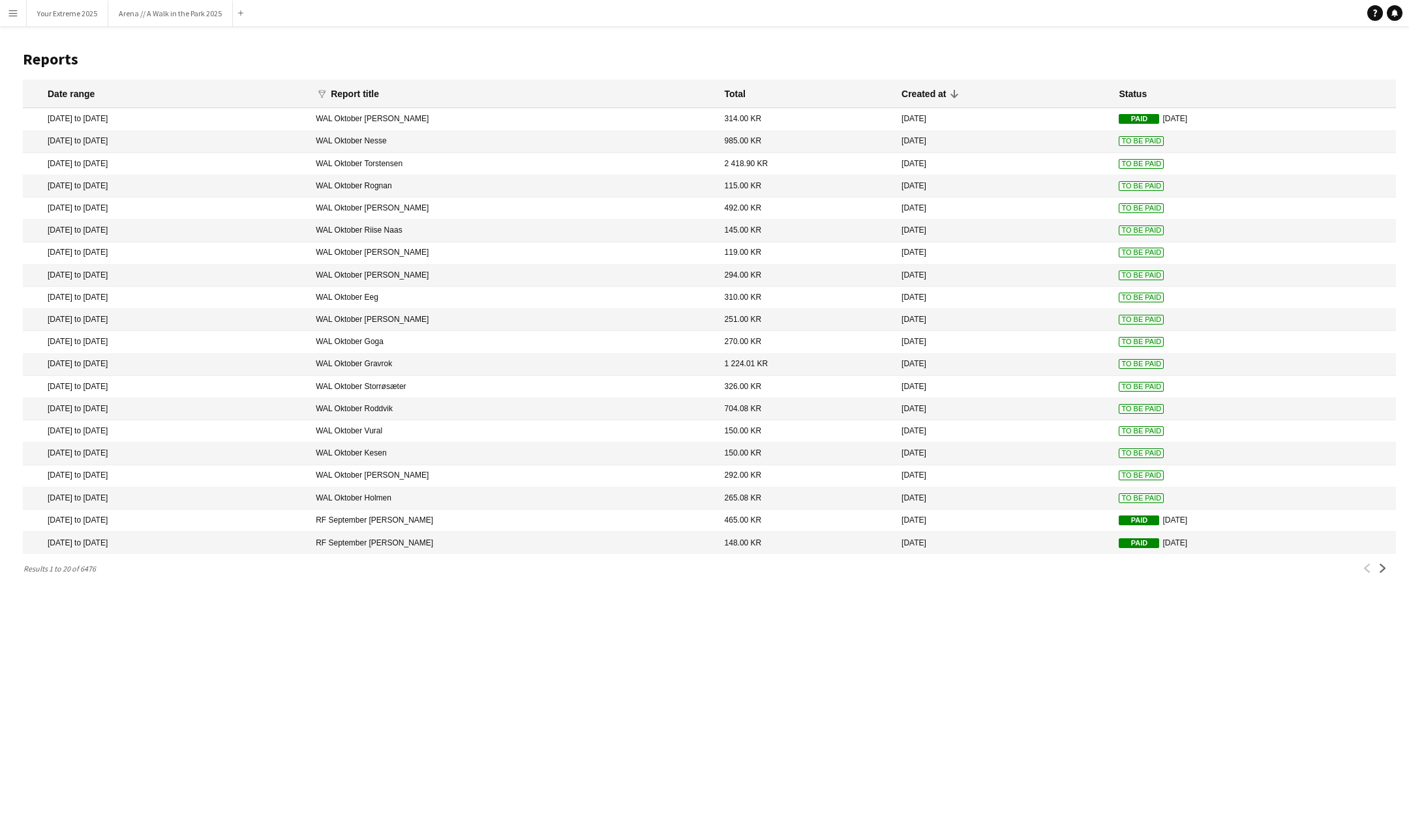
click at [1119, 141] on span "To Be Paid" at bounding box center [1141, 140] width 45 height 10
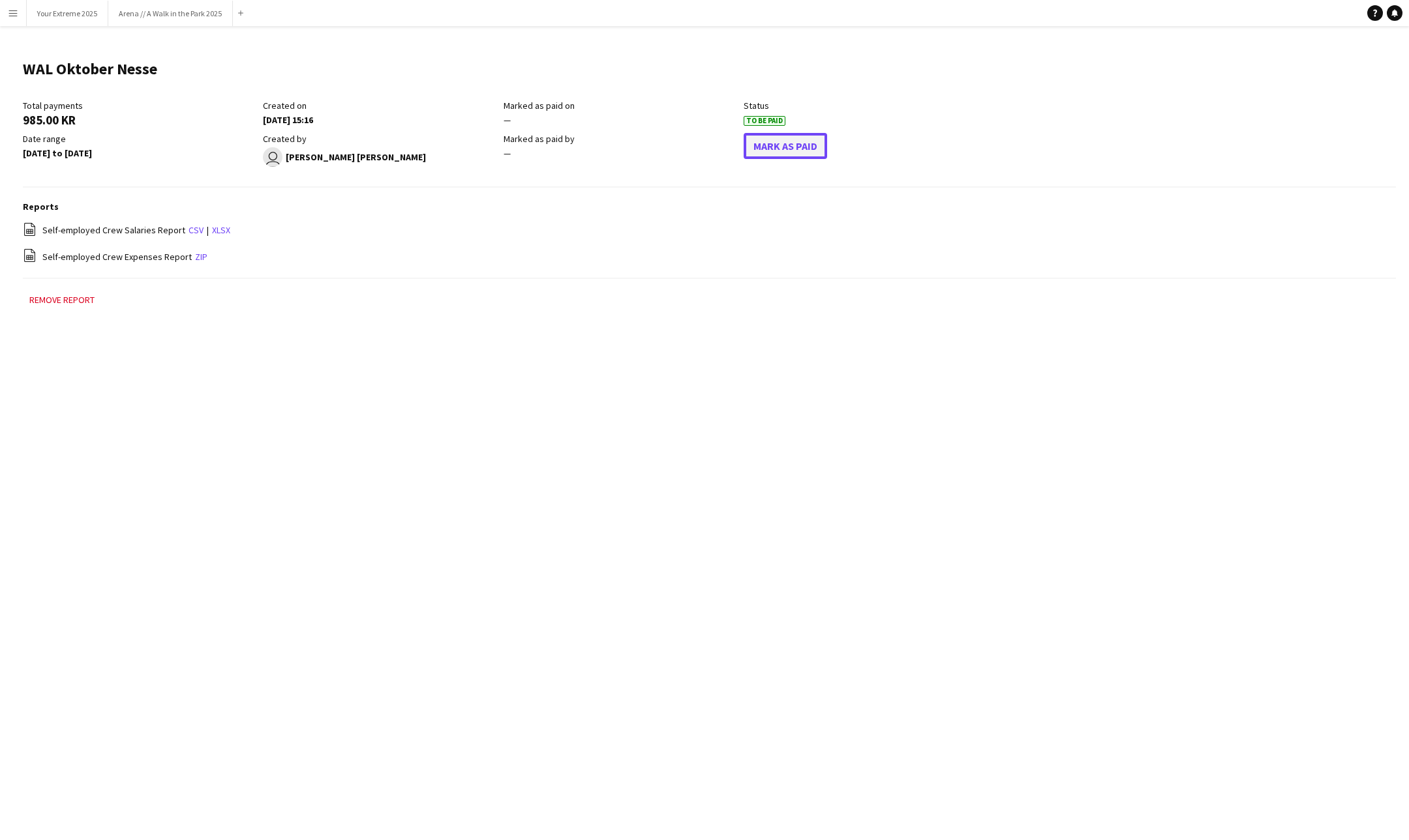
click at [797, 150] on button "Mark As Paid" at bounding box center [785, 146] width 83 height 26
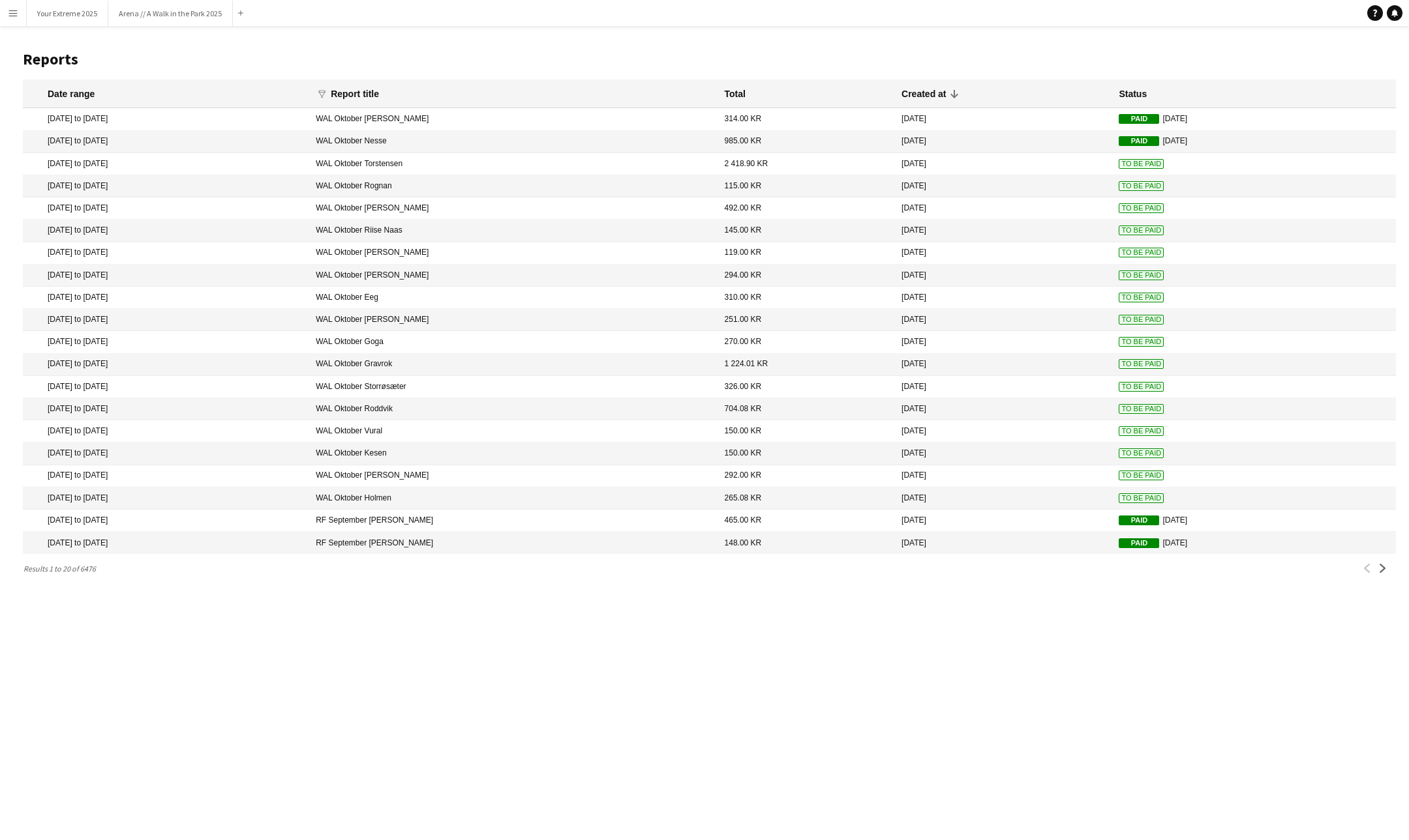
click at [1119, 209] on span "To Be Paid" at bounding box center [1141, 208] width 45 height 10
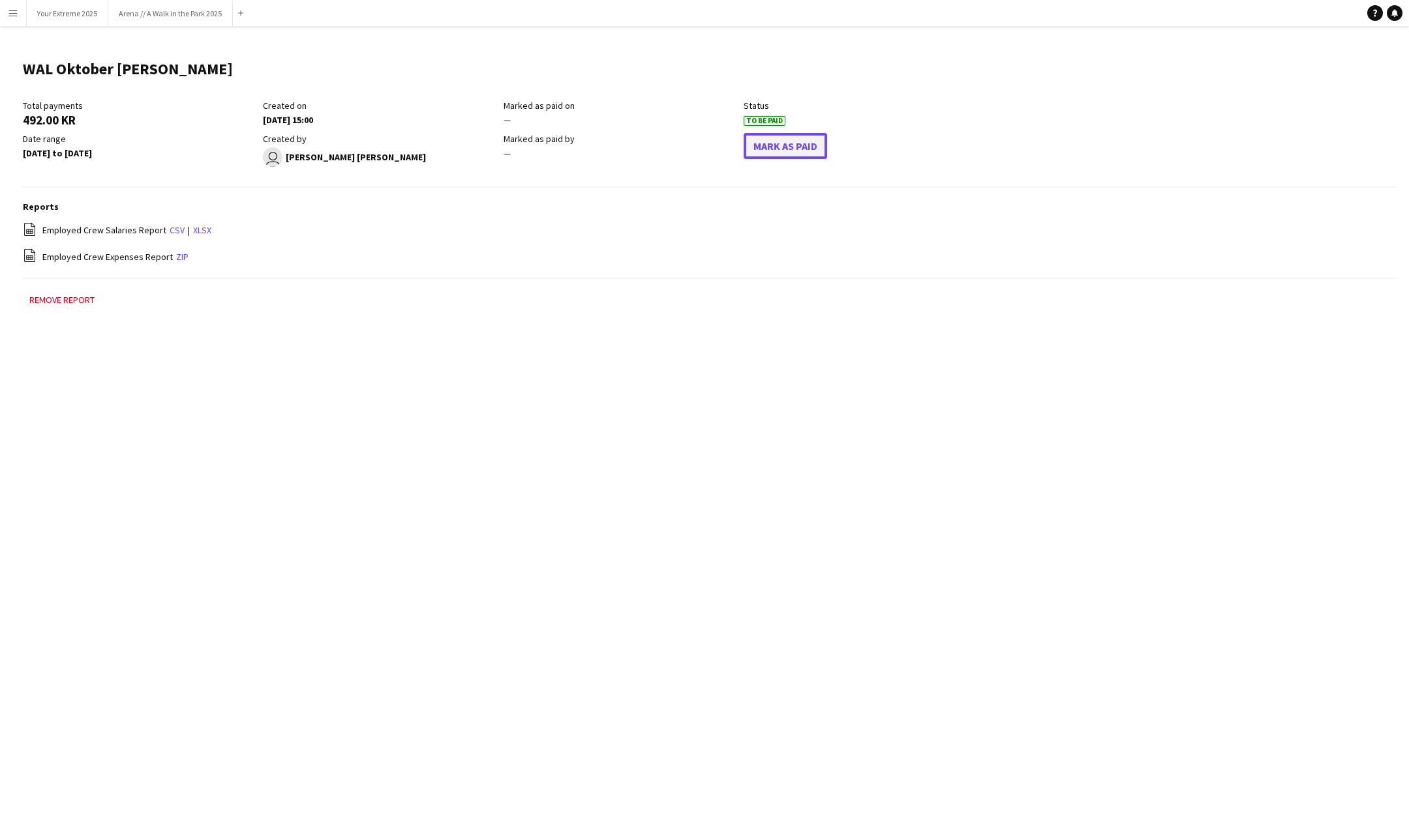
click at [800, 136] on button "Mark As Paid" at bounding box center [785, 146] width 83 height 26
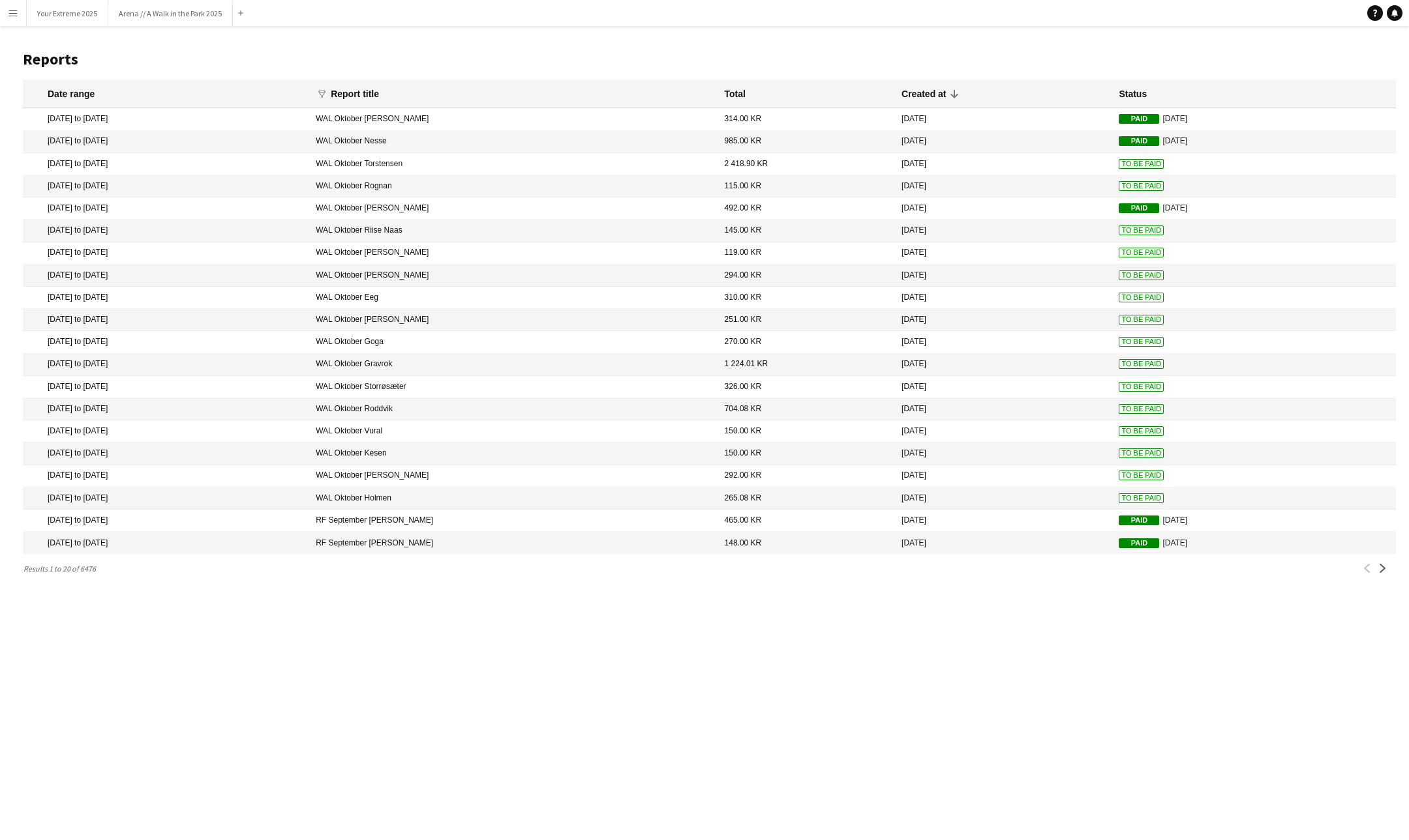
click at [1119, 228] on span "To Be Paid" at bounding box center [1141, 230] width 45 height 10
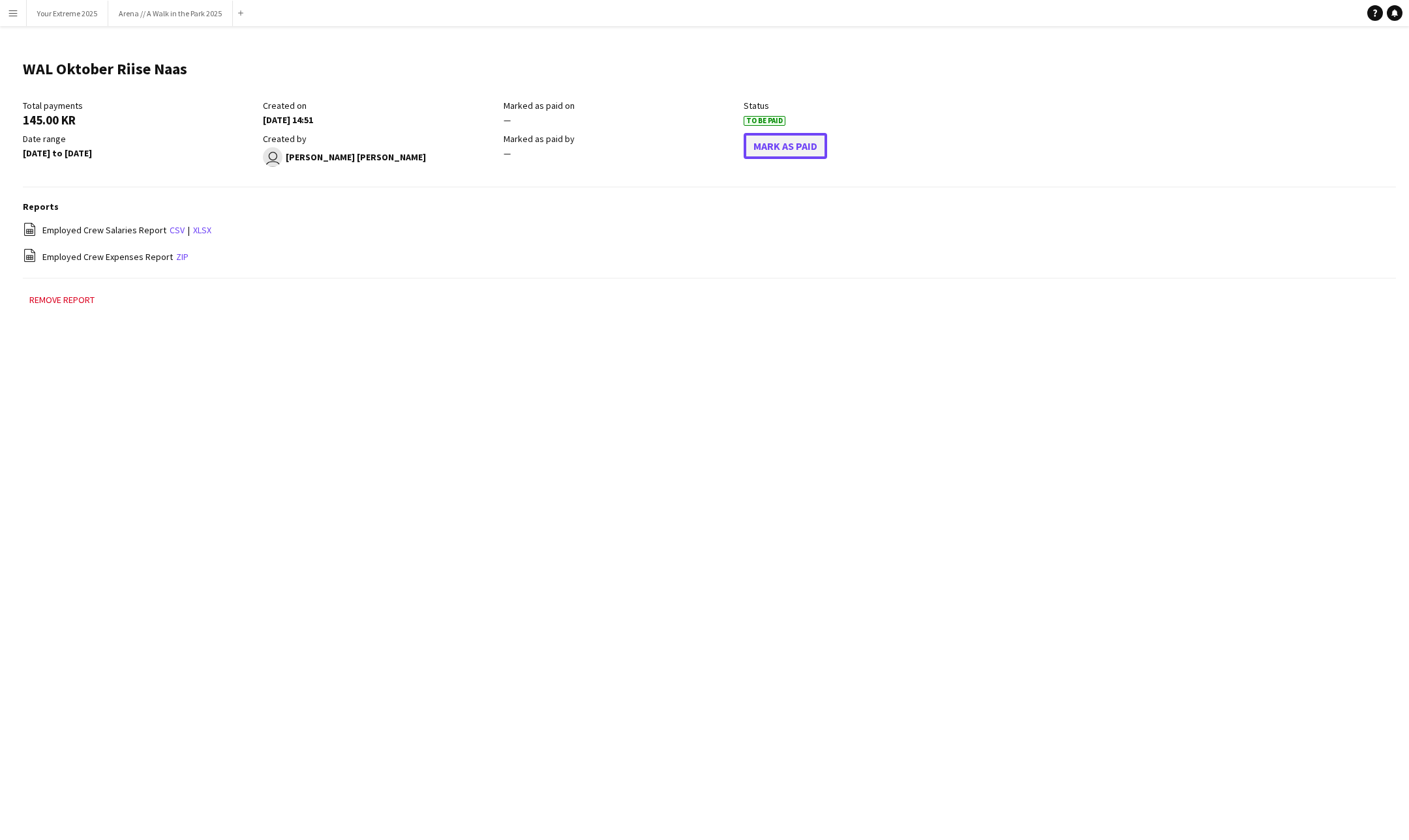
click at [788, 157] on button "Mark As Paid" at bounding box center [785, 146] width 83 height 26
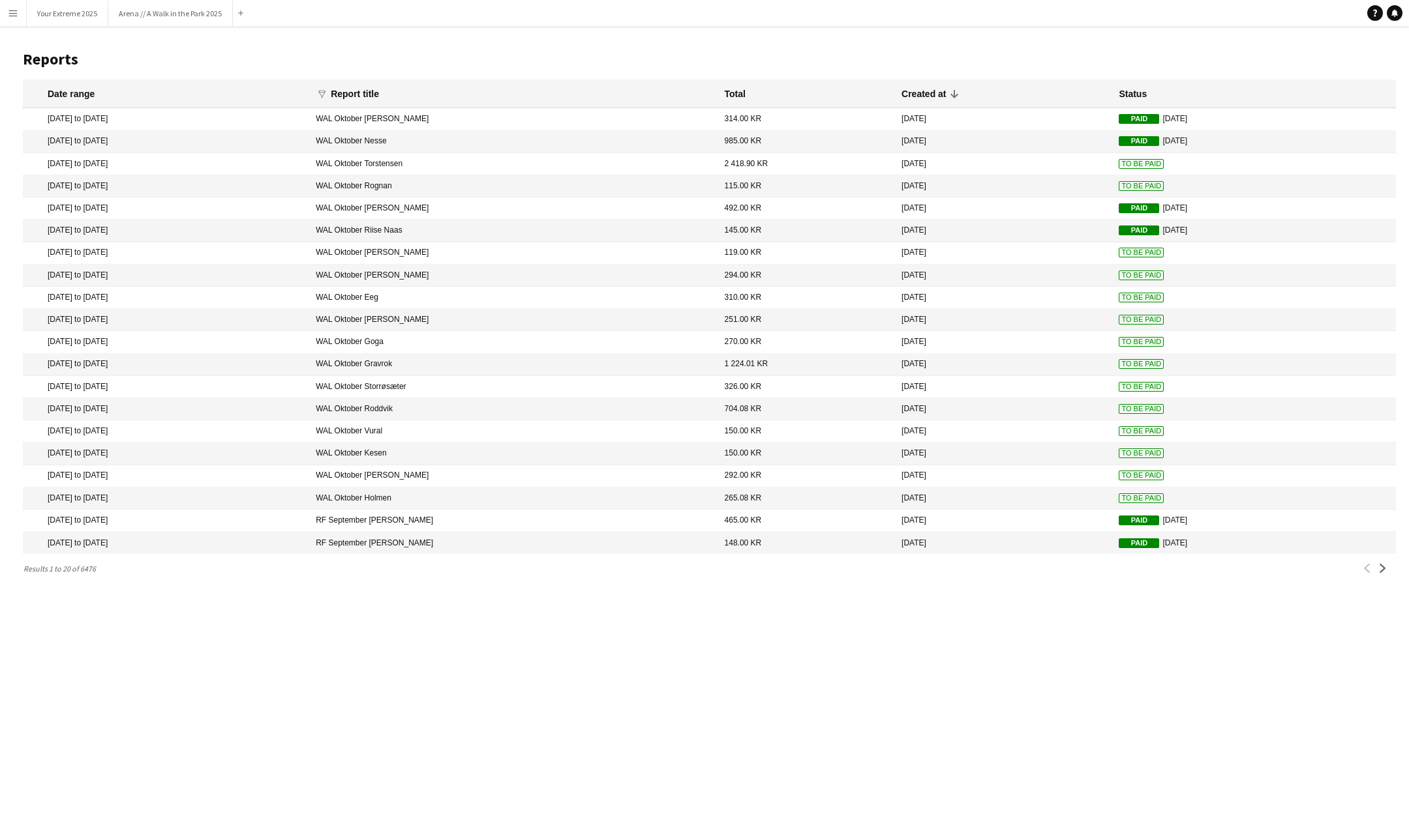
click at [1119, 250] on span "To Be Paid" at bounding box center [1141, 253] width 45 height 10
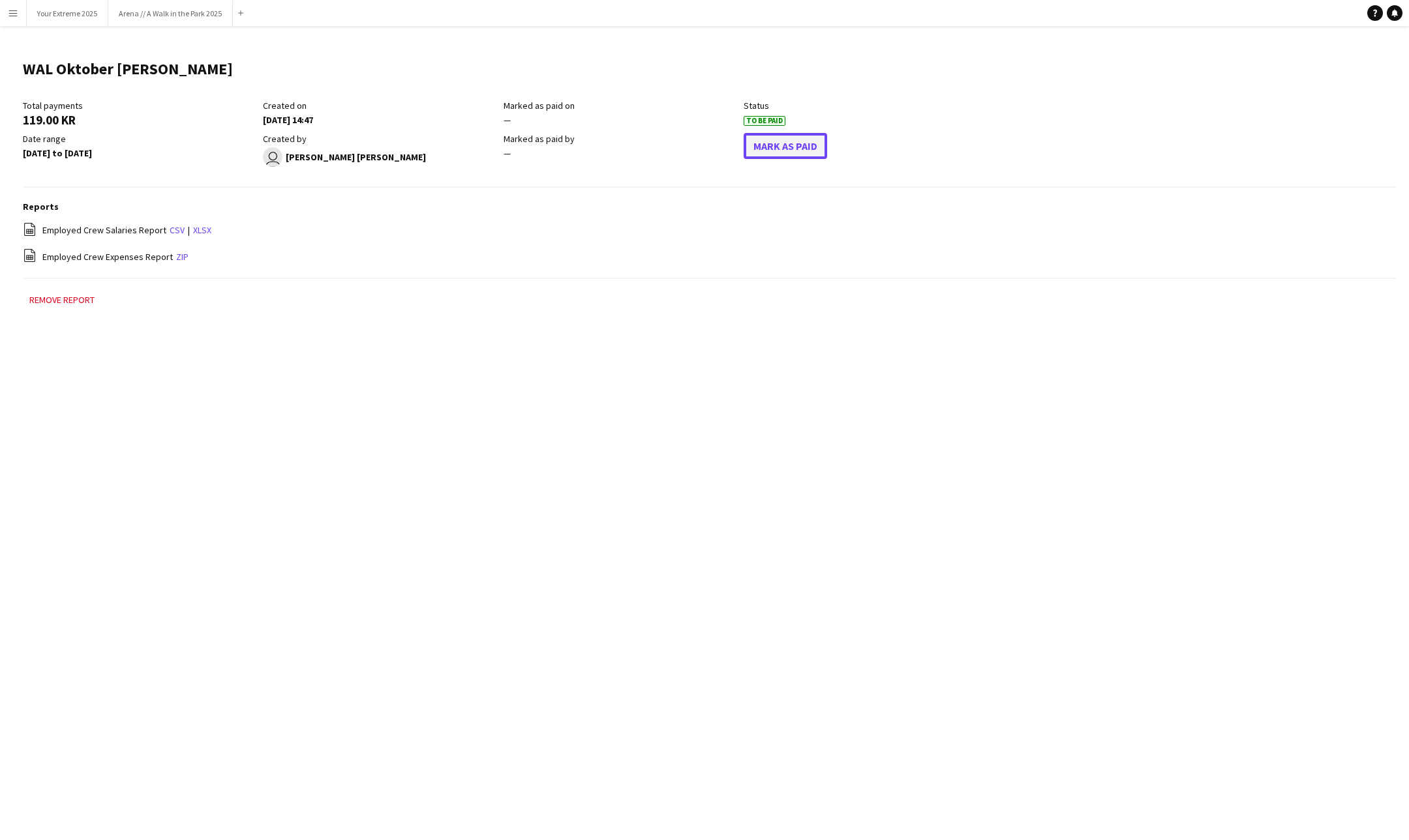
click at [792, 150] on button "Mark As Paid" at bounding box center [785, 146] width 83 height 26
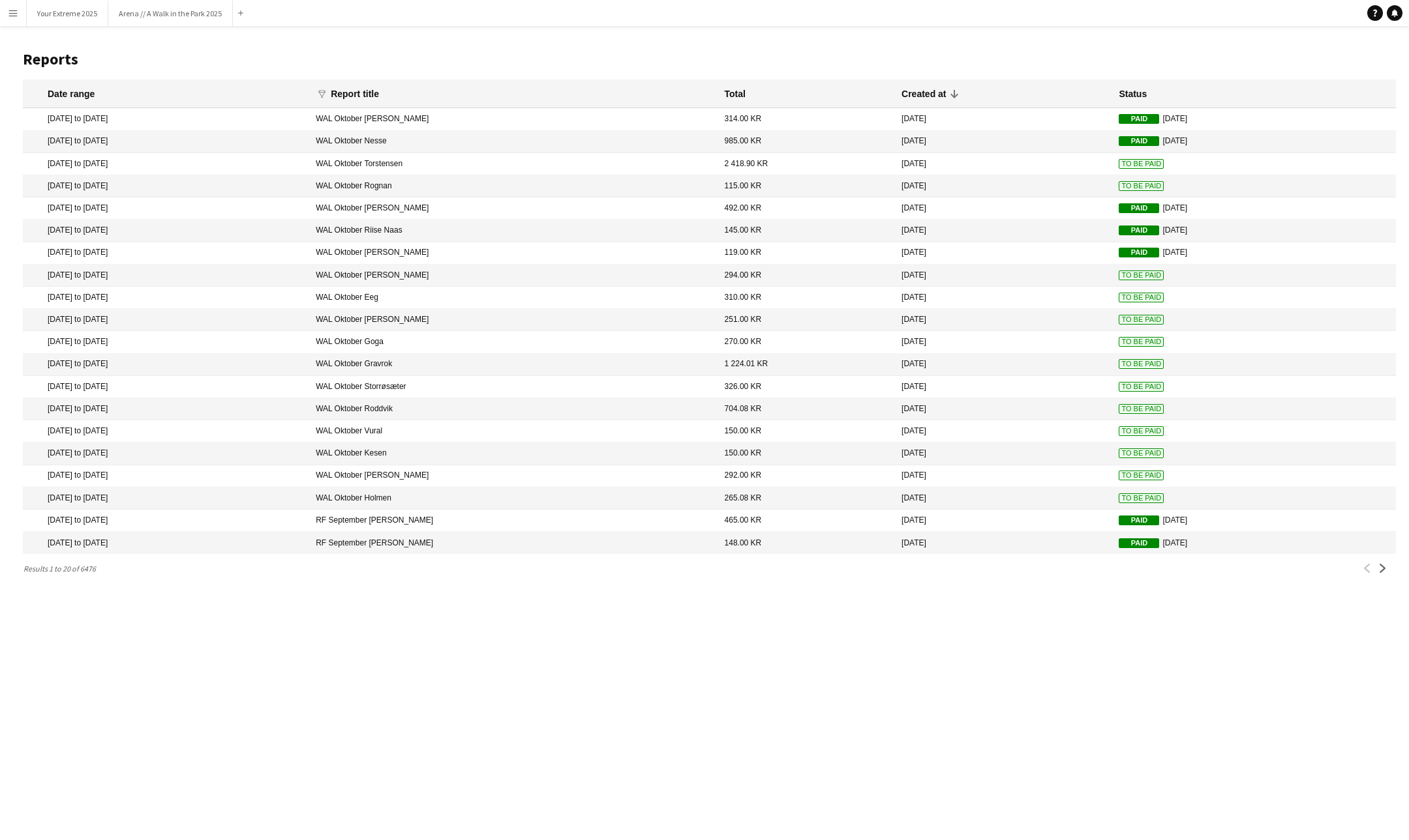
click at [1119, 275] on span "To Be Paid" at bounding box center [1141, 275] width 45 height 10
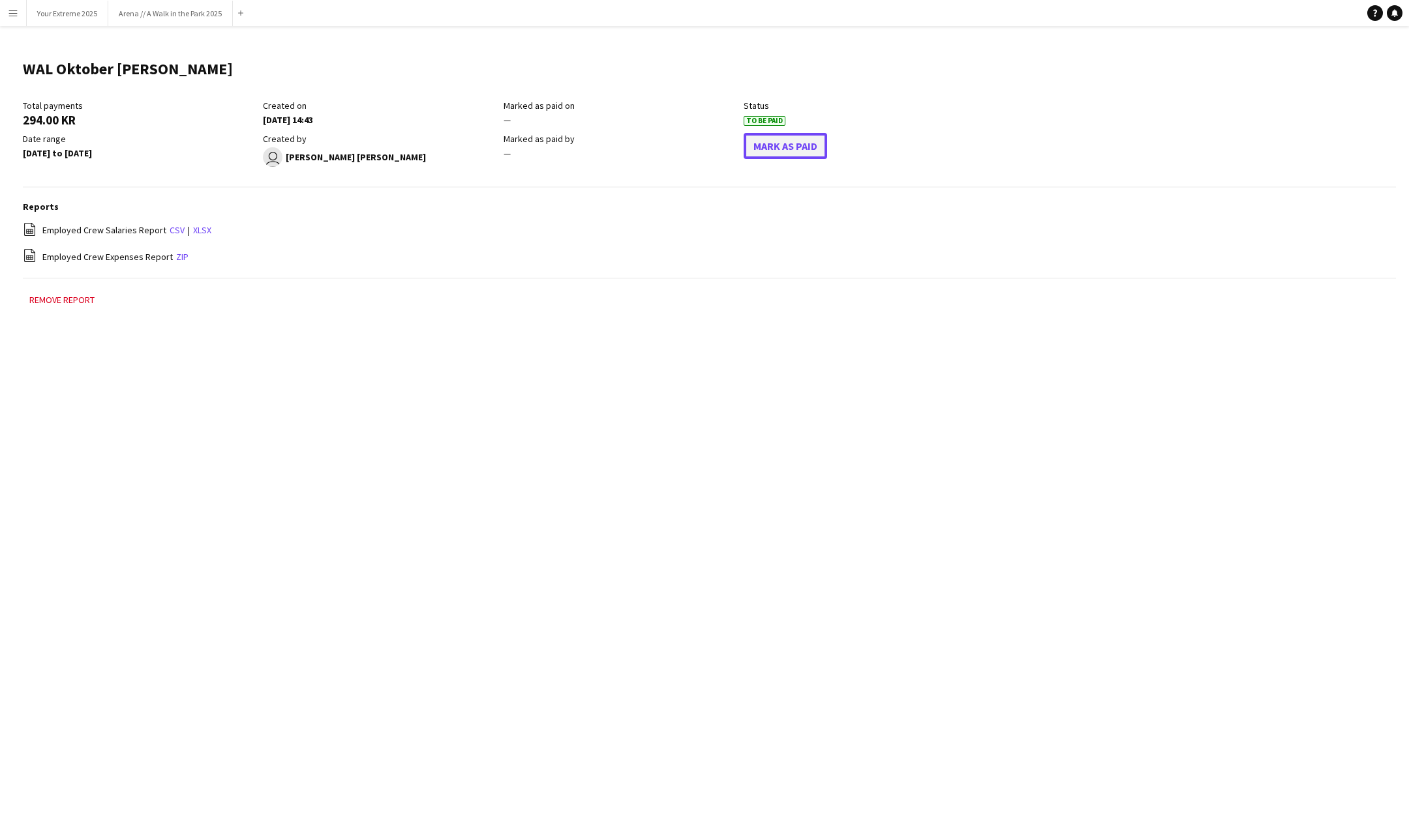
click at [777, 149] on button "Mark As Paid" at bounding box center [785, 146] width 83 height 26
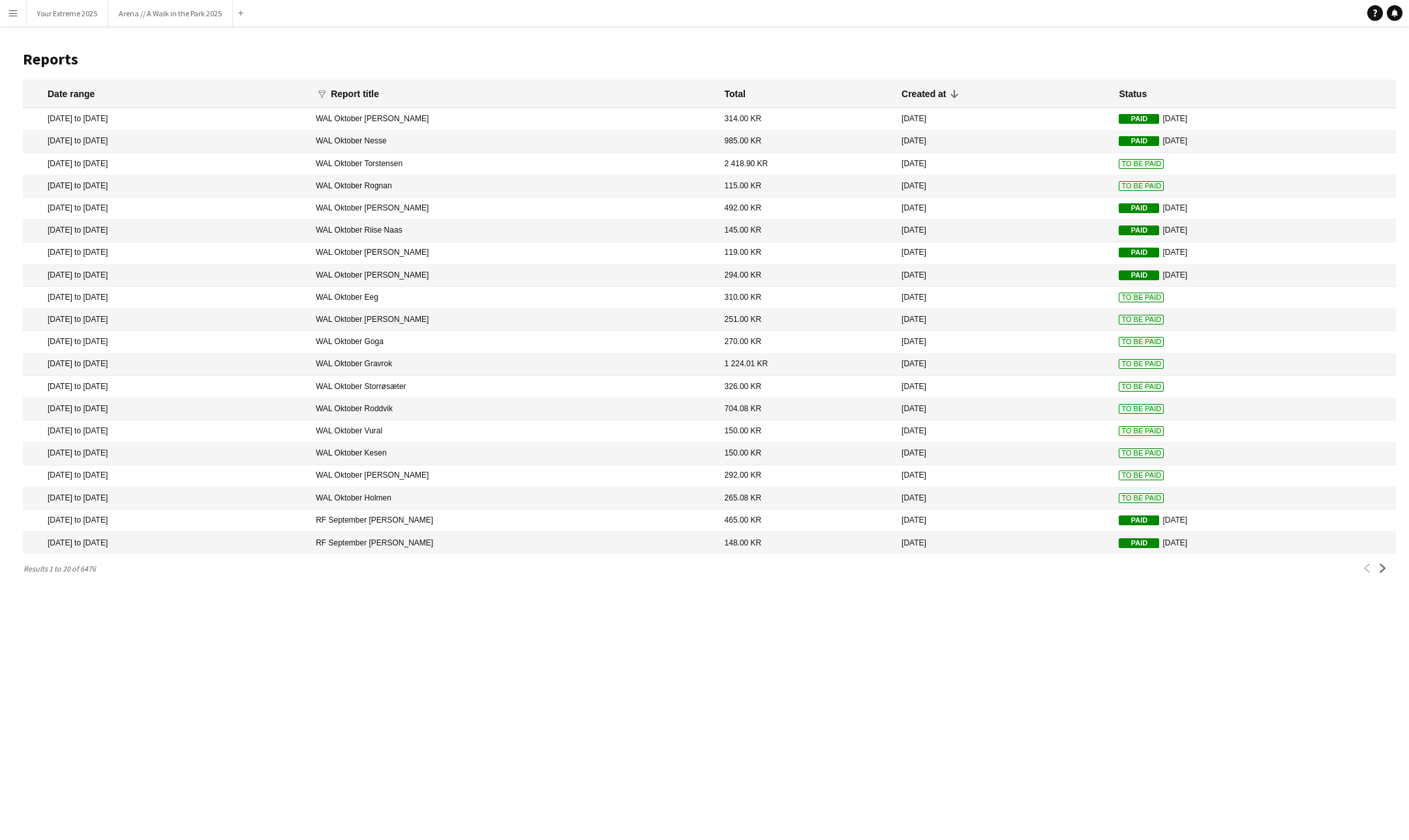
click at [1119, 295] on span "To Be Paid" at bounding box center [1141, 297] width 45 height 10
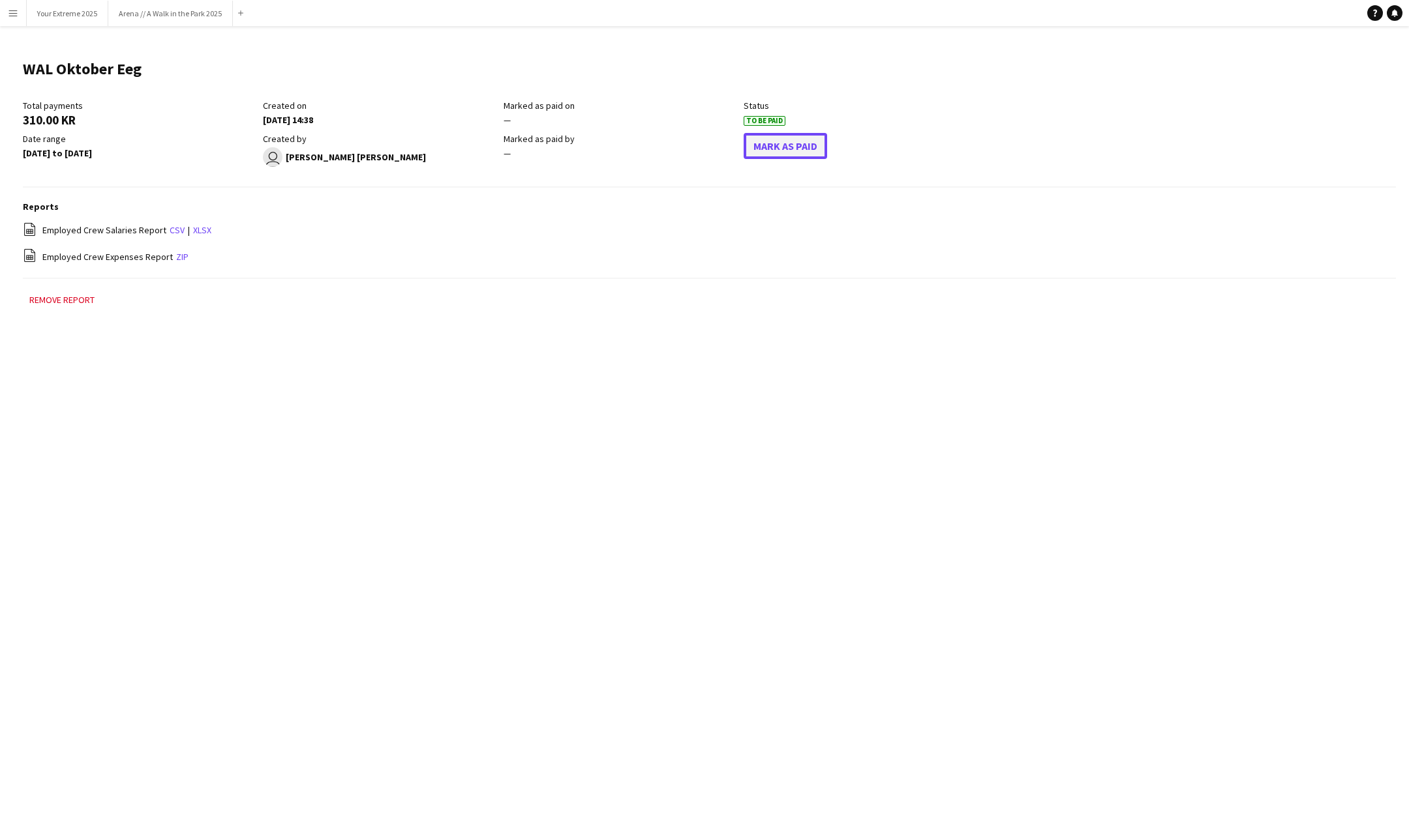
click at [768, 150] on button "Mark As Paid" at bounding box center [785, 146] width 83 height 26
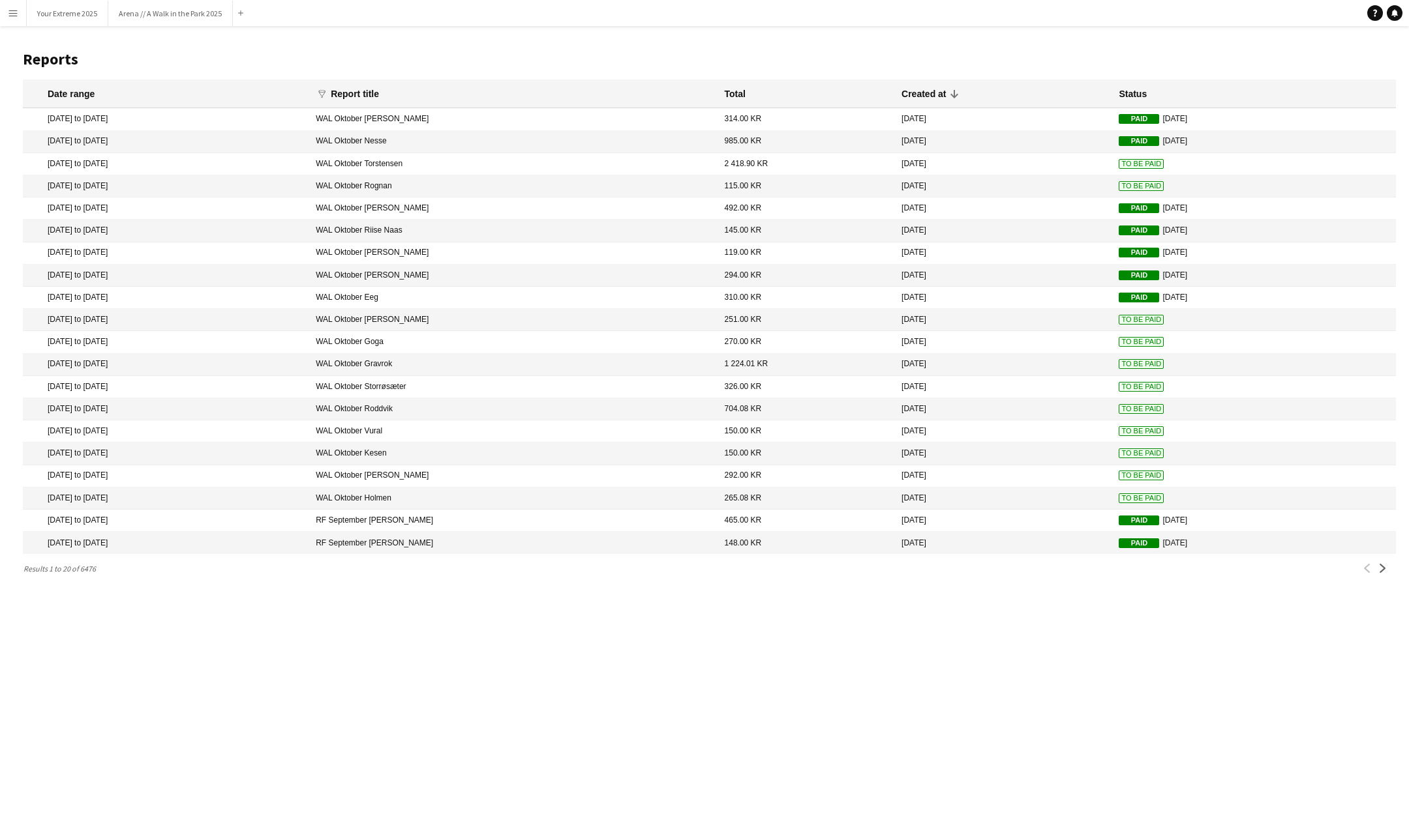
click at [1119, 316] on span "To Be Paid" at bounding box center [1141, 319] width 45 height 10
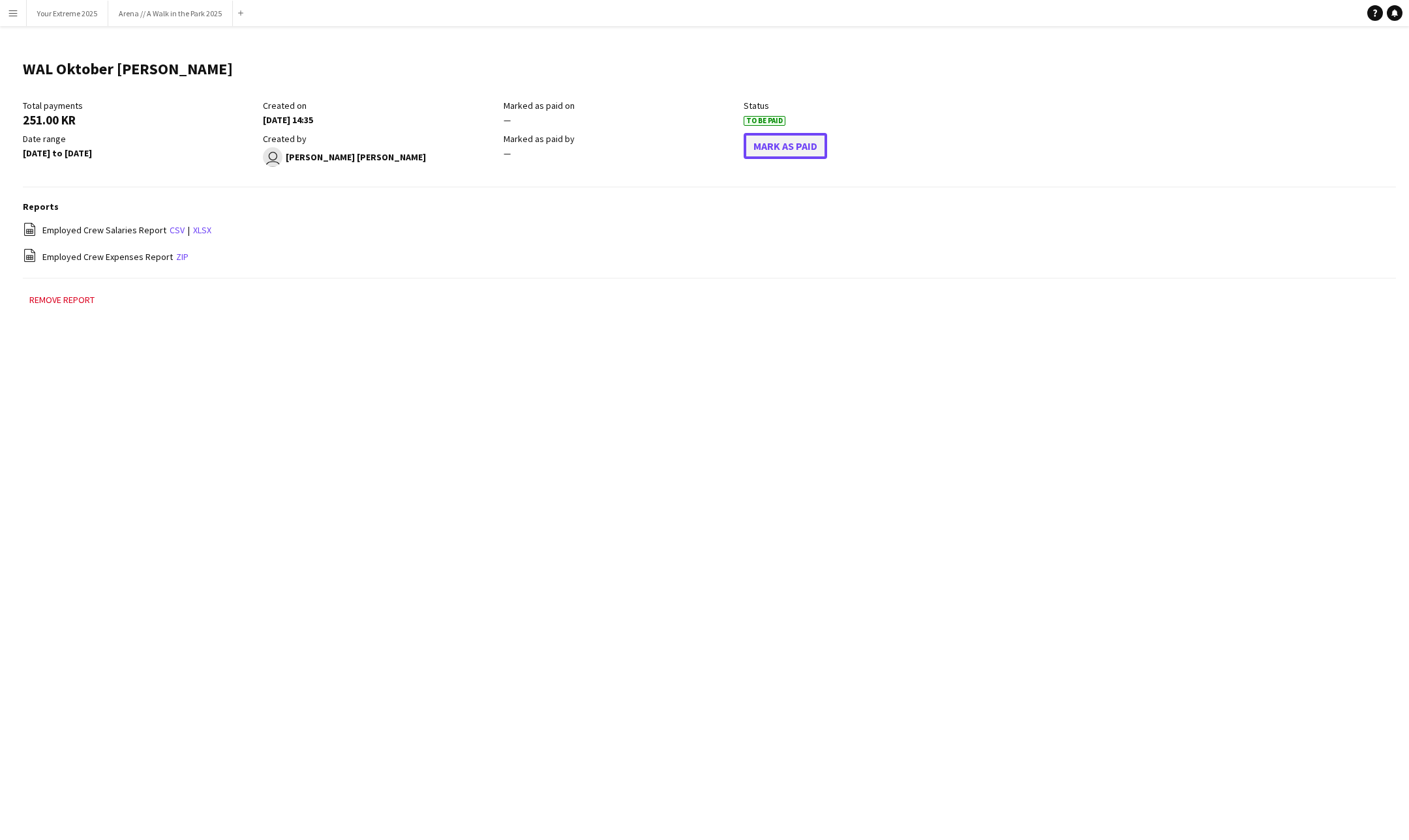
click at [777, 150] on button "Mark As Paid" at bounding box center [785, 146] width 83 height 26
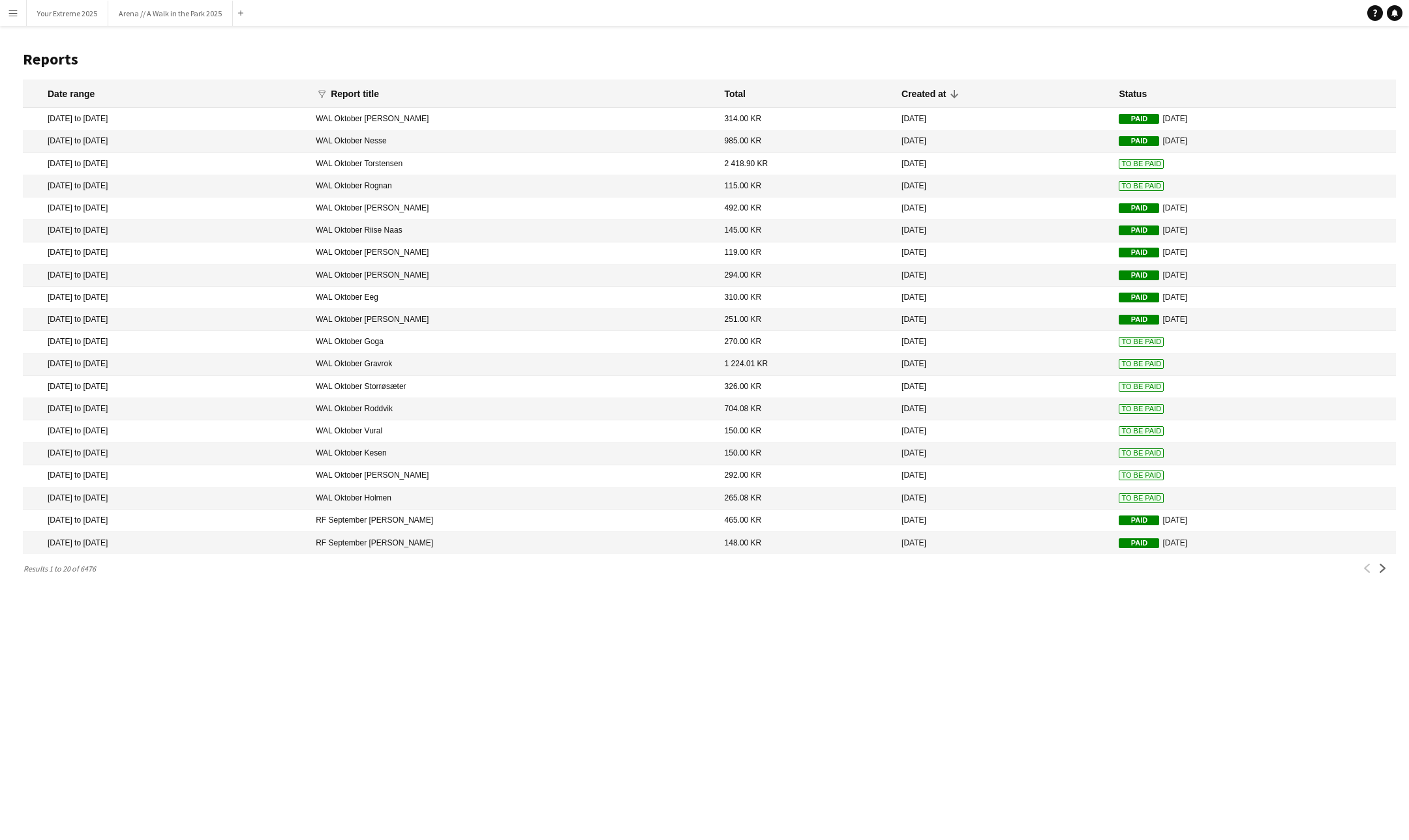
click at [1119, 344] on span "To Be Paid" at bounding box center [1141, 342] width 45 height 10
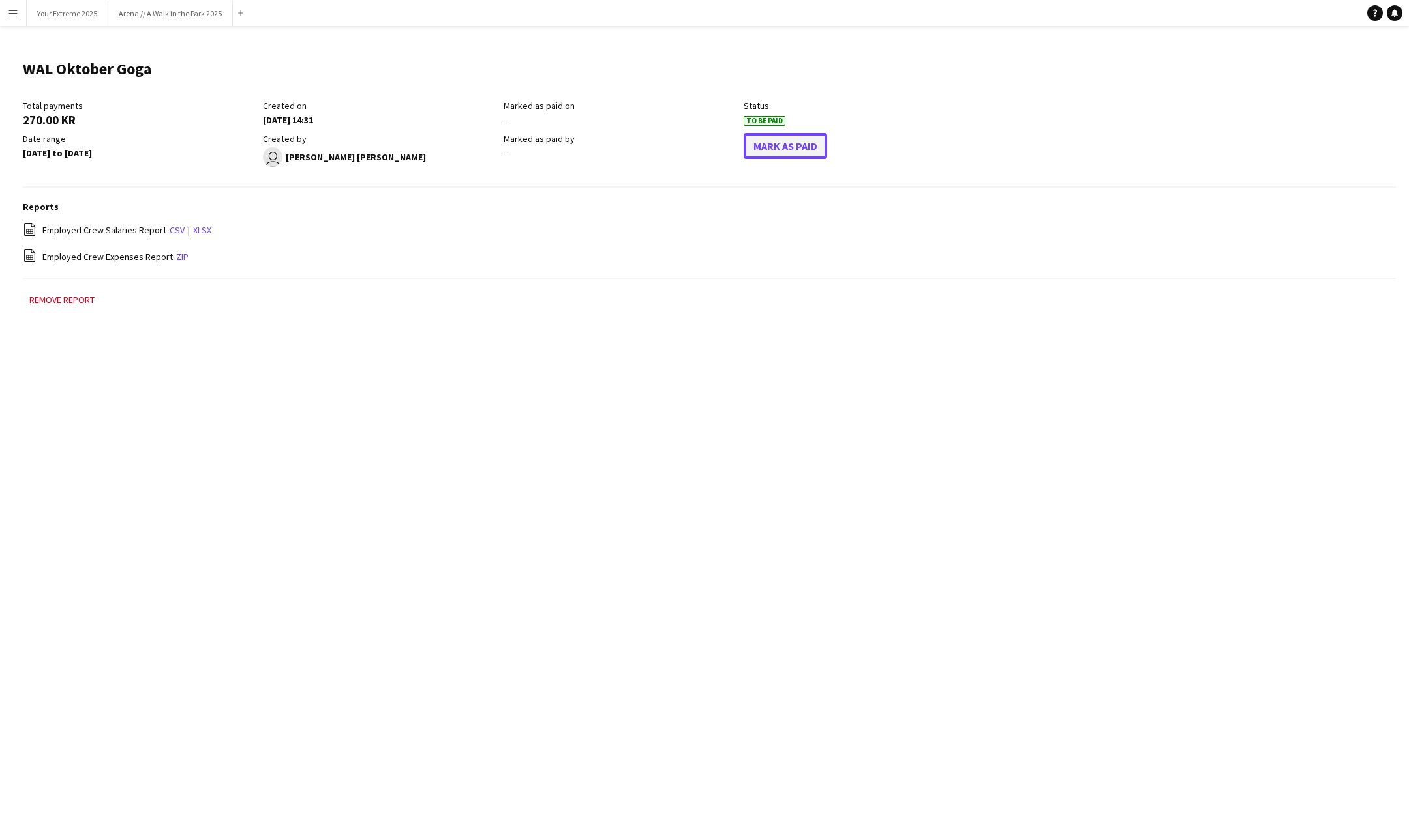
click at [763, 153] on button "Mark As Paid" at bounding box center [785, 146] width 83 height 26
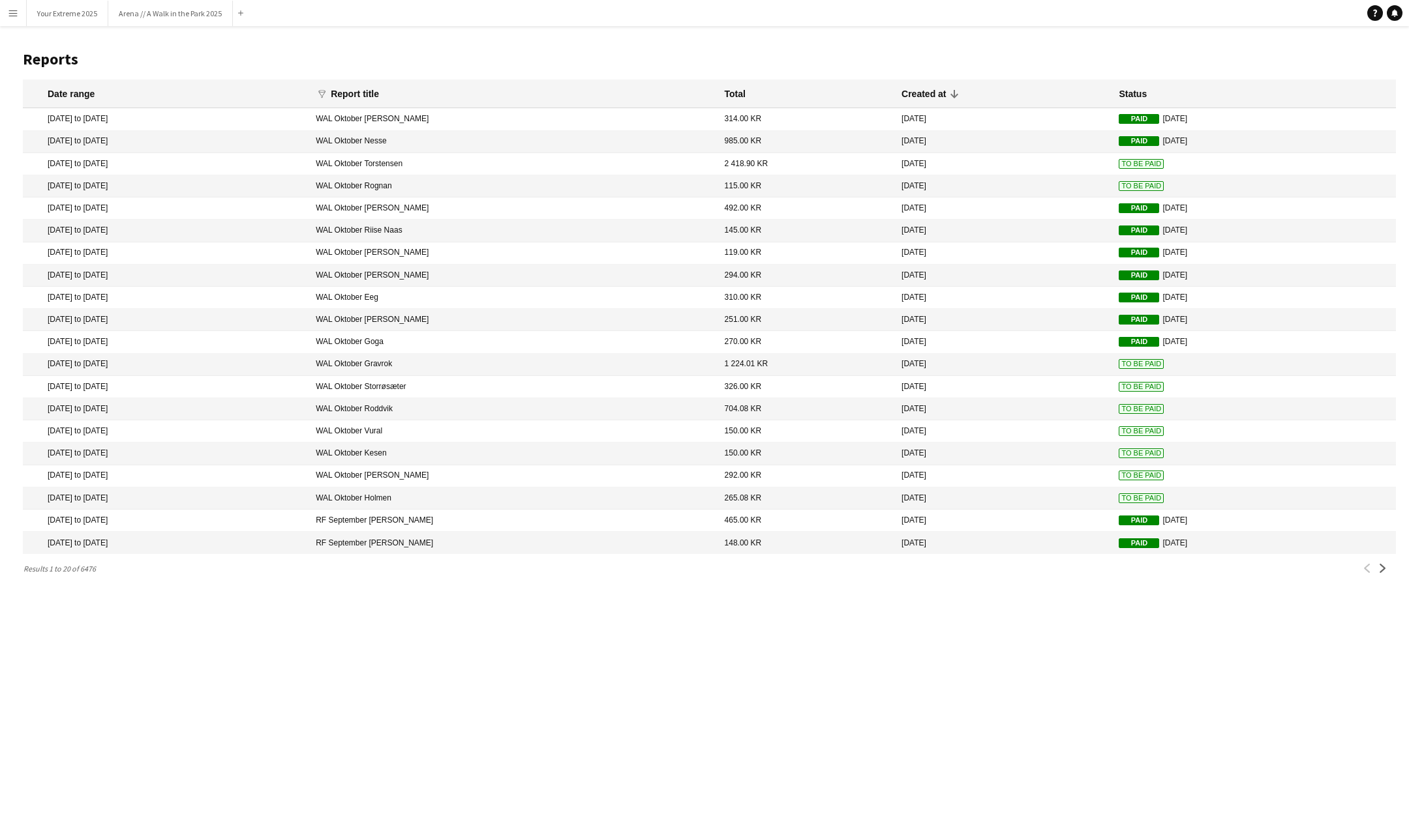
click at [1119, 367] on span "To Be Paid" at bounding box center [1141, 364] width 45 height 10
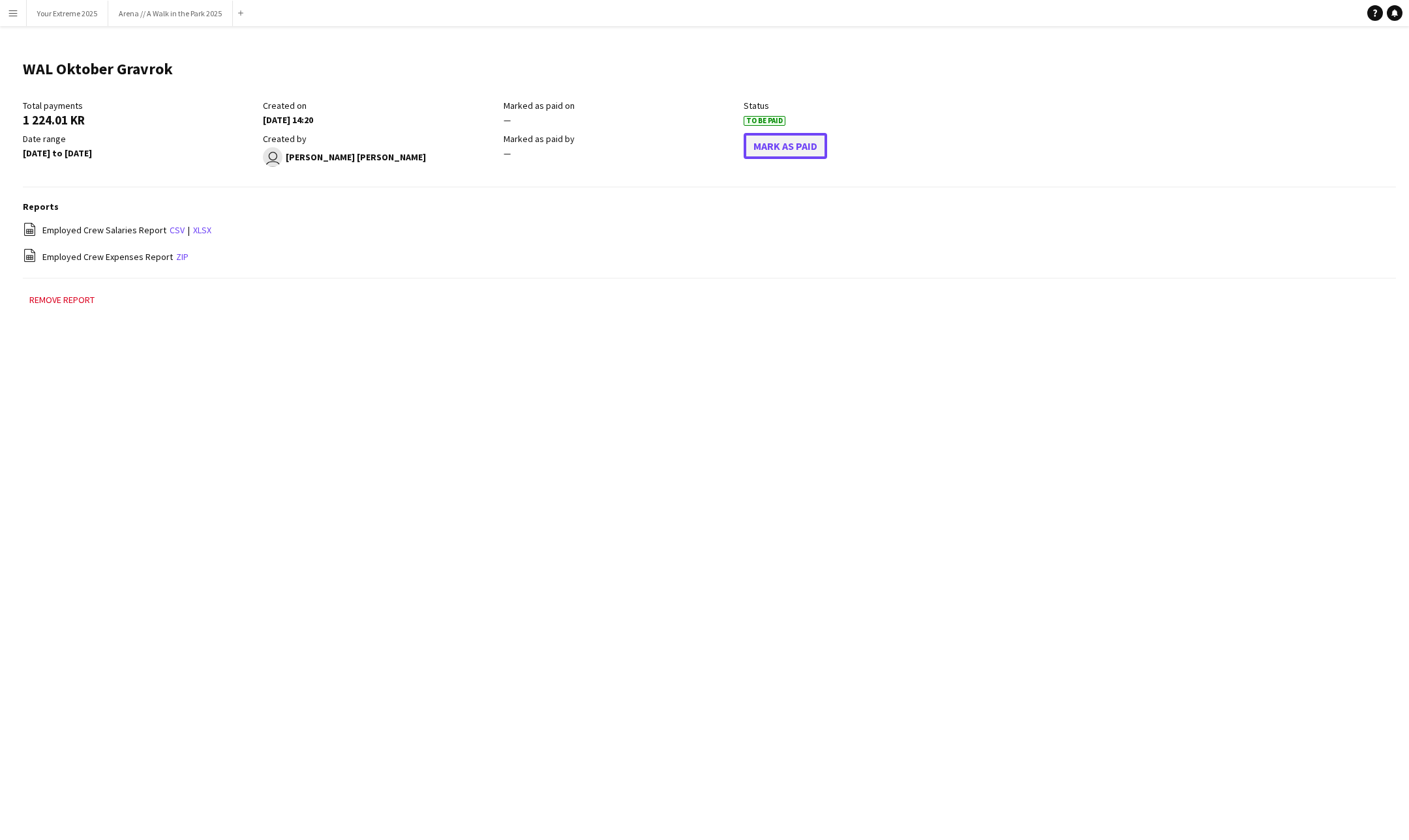
click at [788, 148] on button "Mark As Paid" at bounding box center [785, 146] width 83 height 26
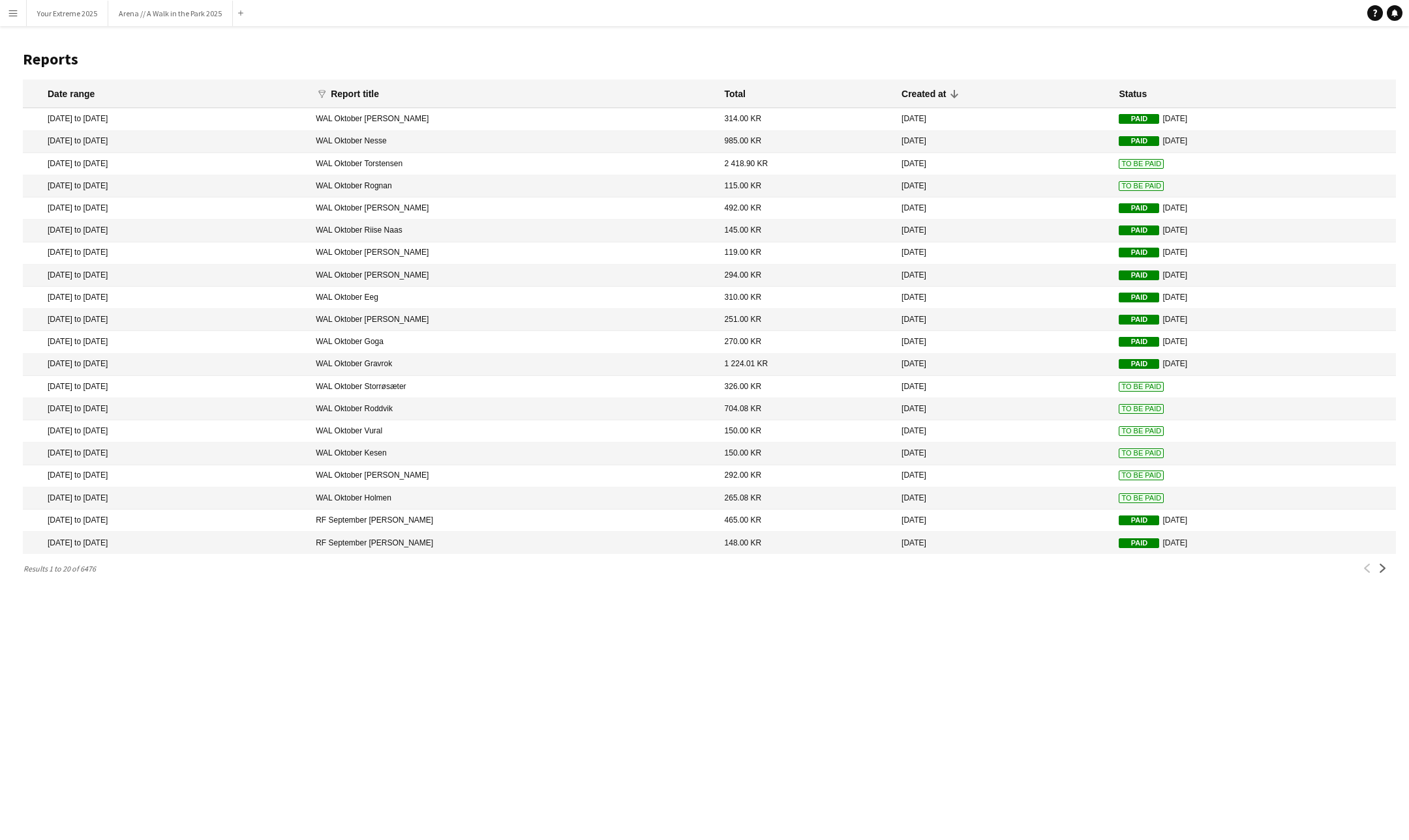
click at [1119, 388] on span "To Be Paid" at bounding box center [1141, 387] width 45 height 10
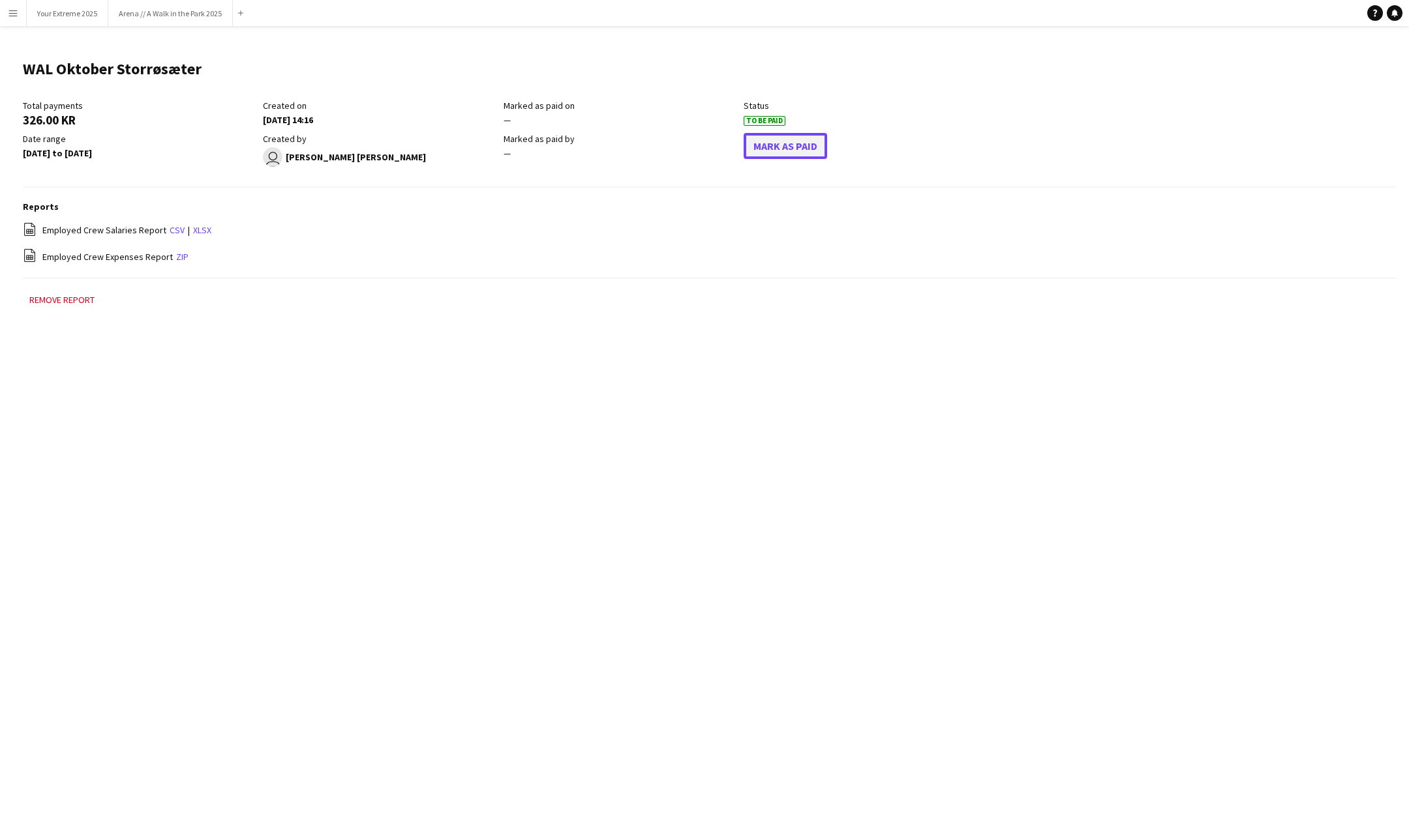
click at [790, 143] on button "Mark As Paid" at bounding box center [785, 146] width 83 height 26
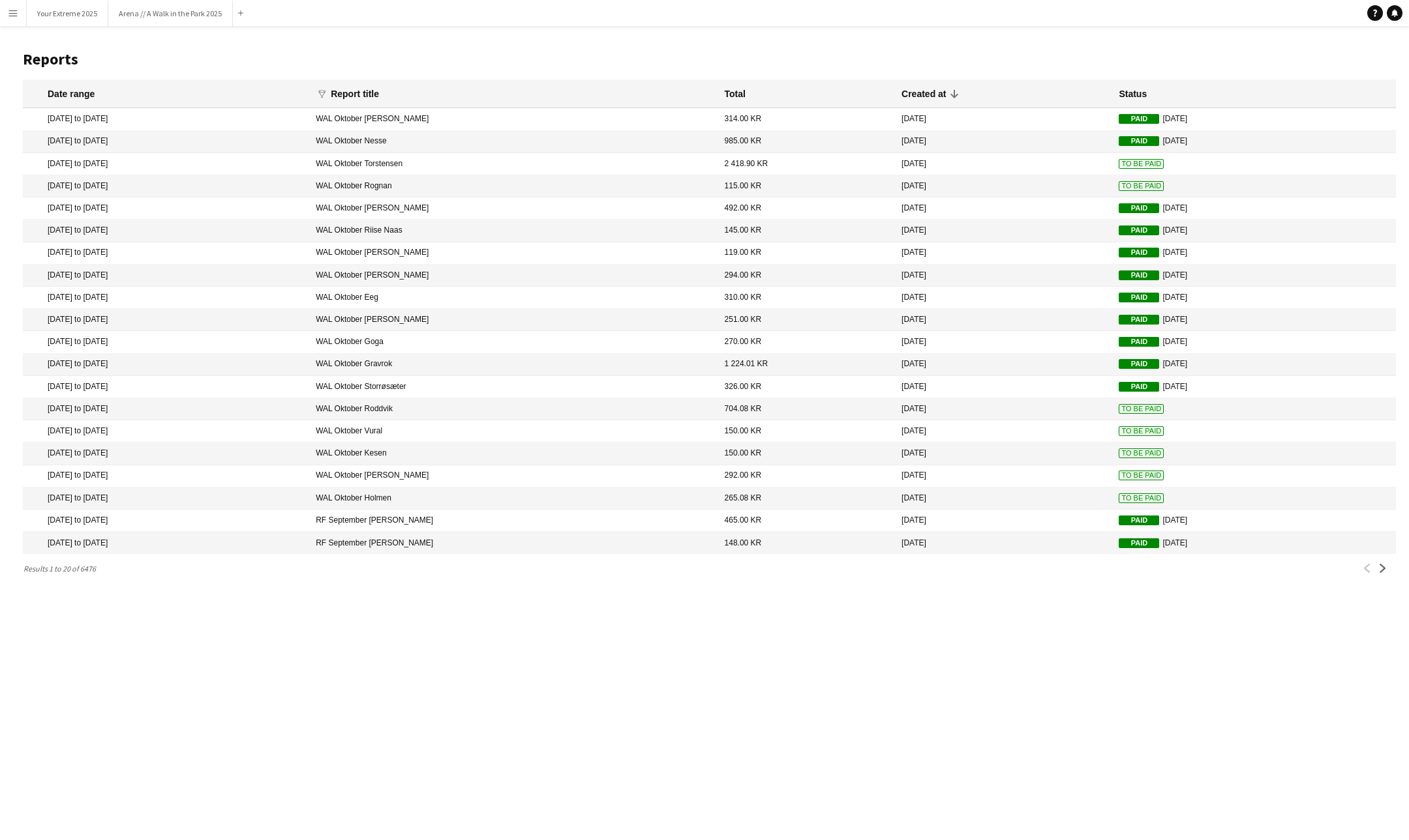
click at [1119, 410] on span "To Be Paid" at bounding box center [1141, 409] width 45 height 10
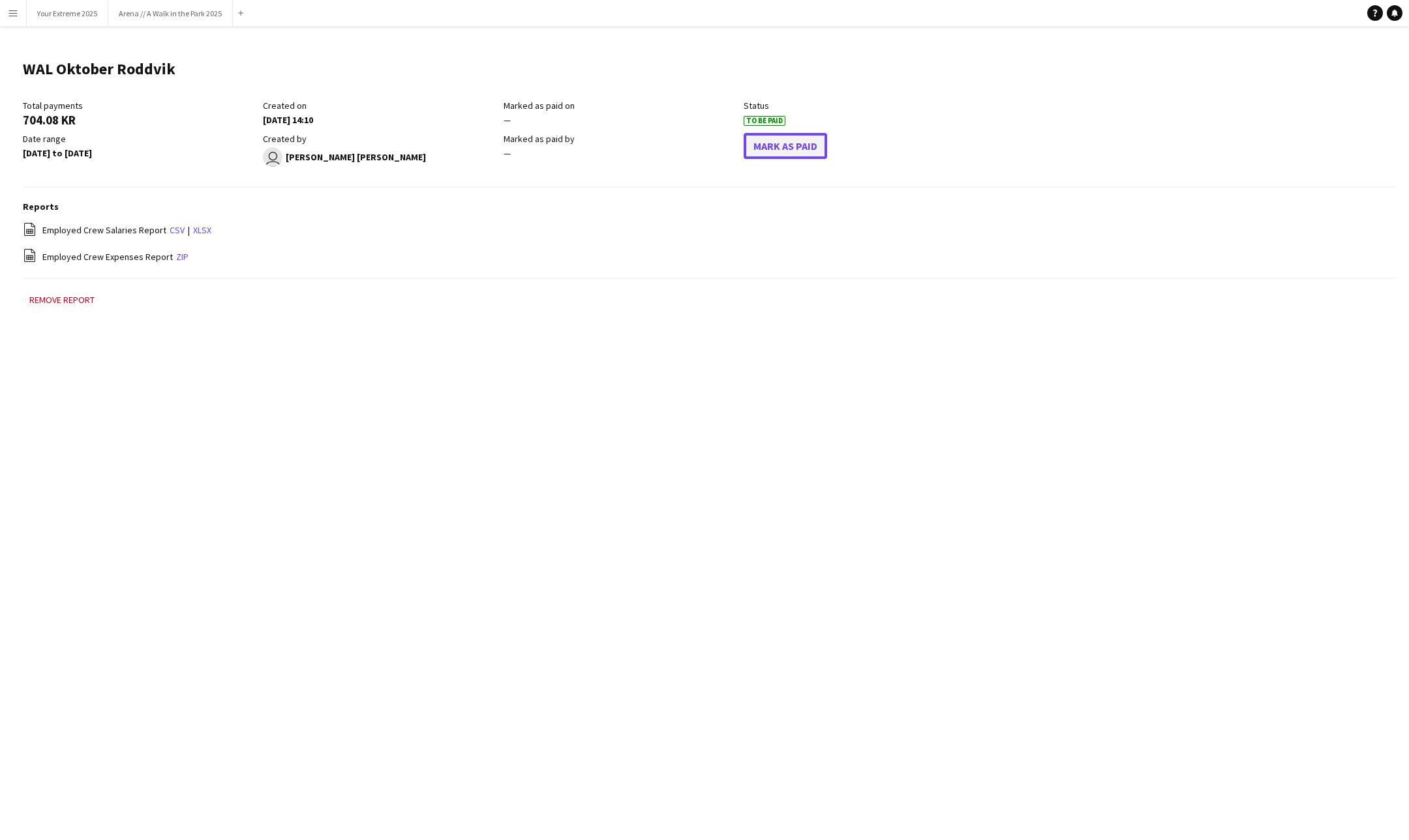
click at [803, 152] on button "Mark As Paid" at bounding box center [785, 146] width 83 height 26
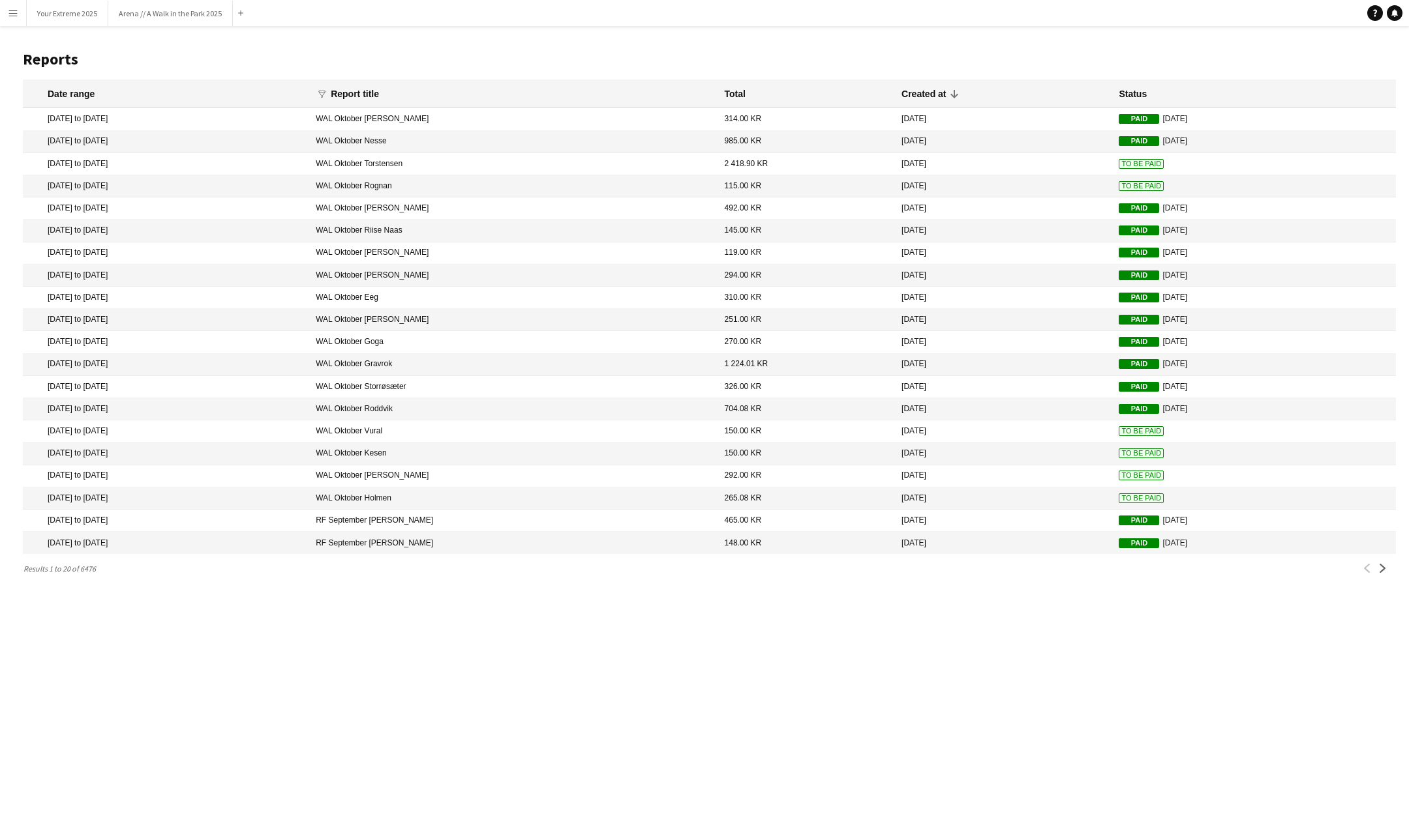
click at [1119, 427] on span "To Be Paid" at bounding box center [1141, 430] width 45 height 10
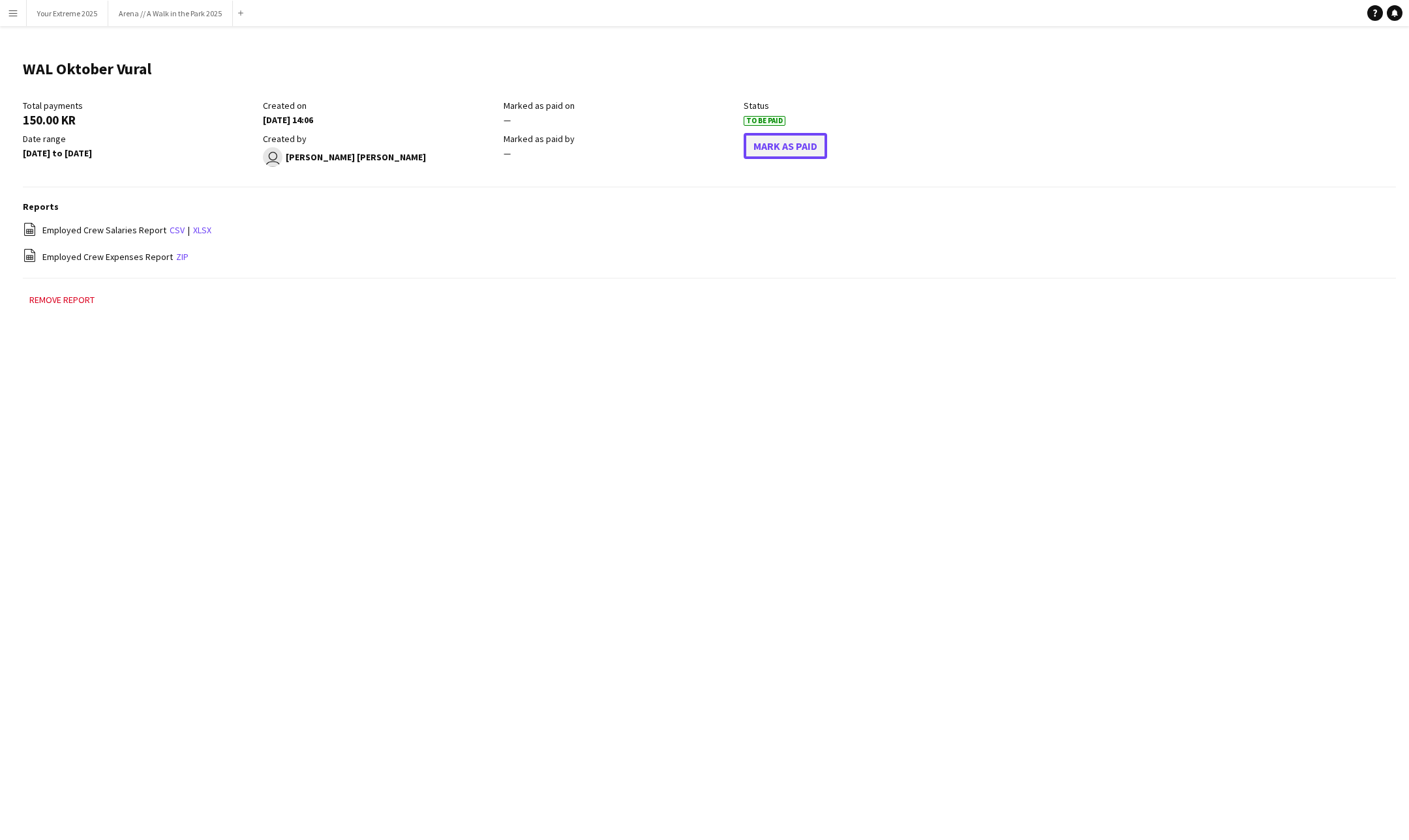
click at [789, 139] on button "Mark As Paid" at bounding box center [785, 146] width 83 height 26
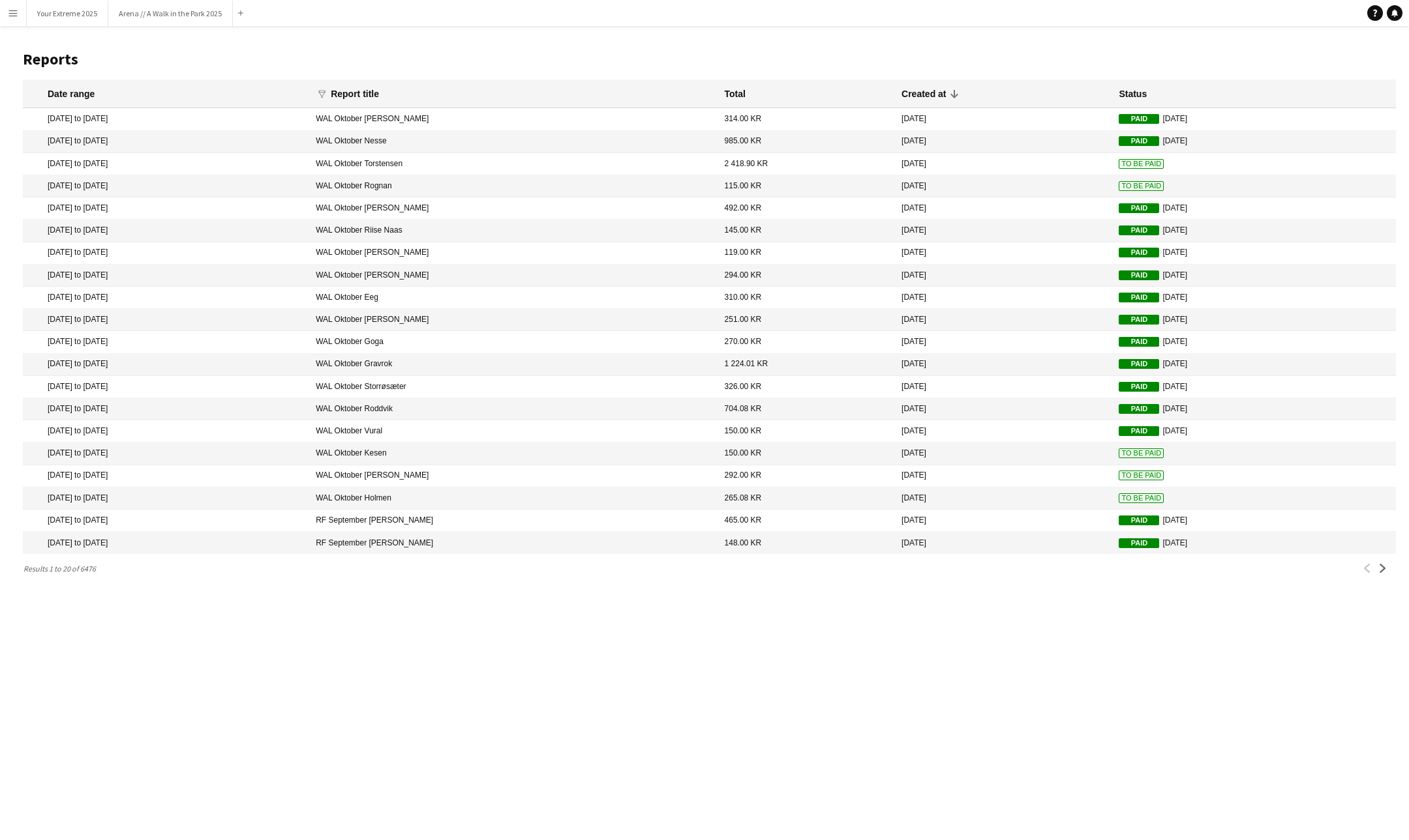
click at [1119, 450] on span "To Be Paid" at bounding box center [1141, 453] width 45 height 10
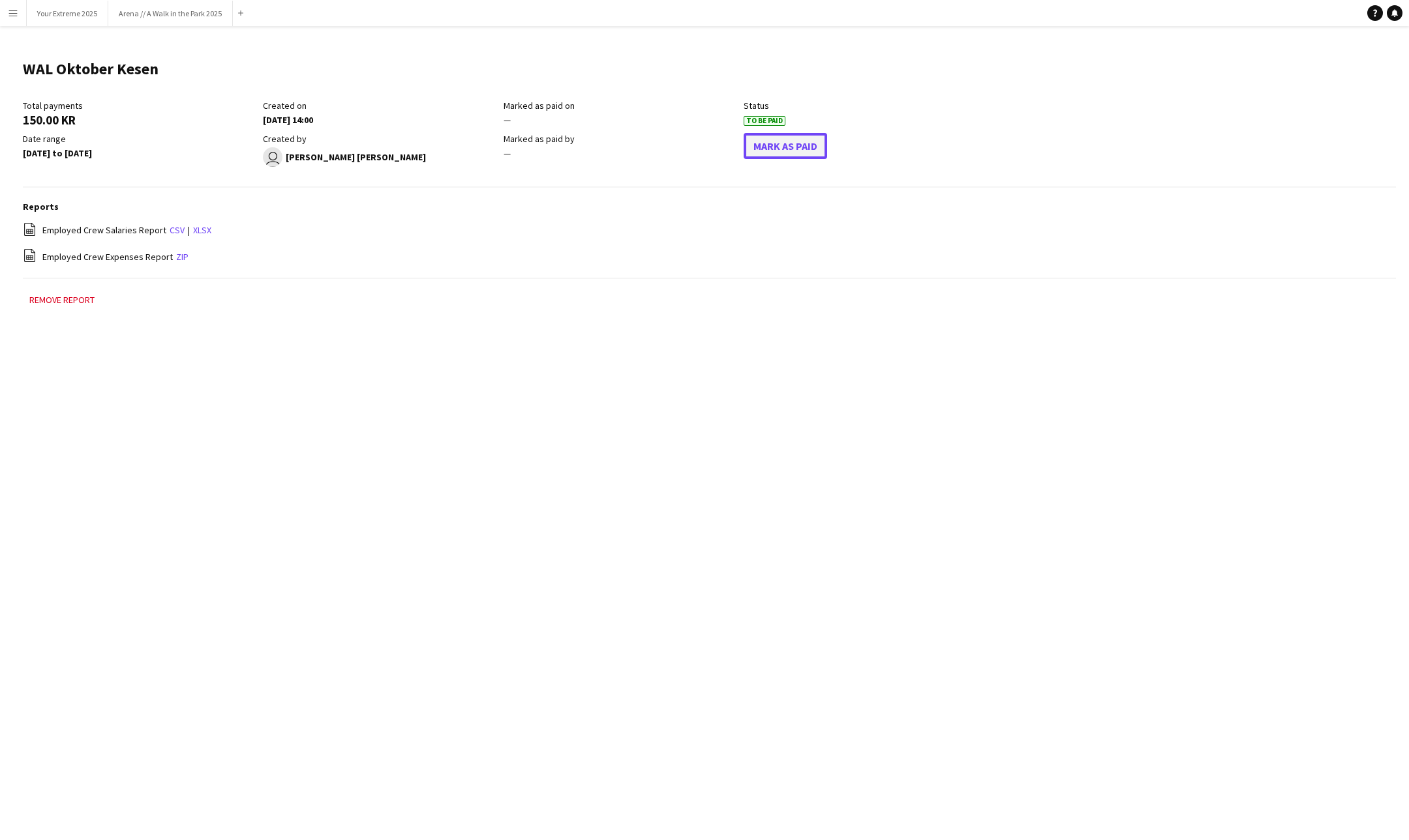
click at [799, 142] on button "Mark As Paid" at bounding box center [785, 146] width 83 height 26
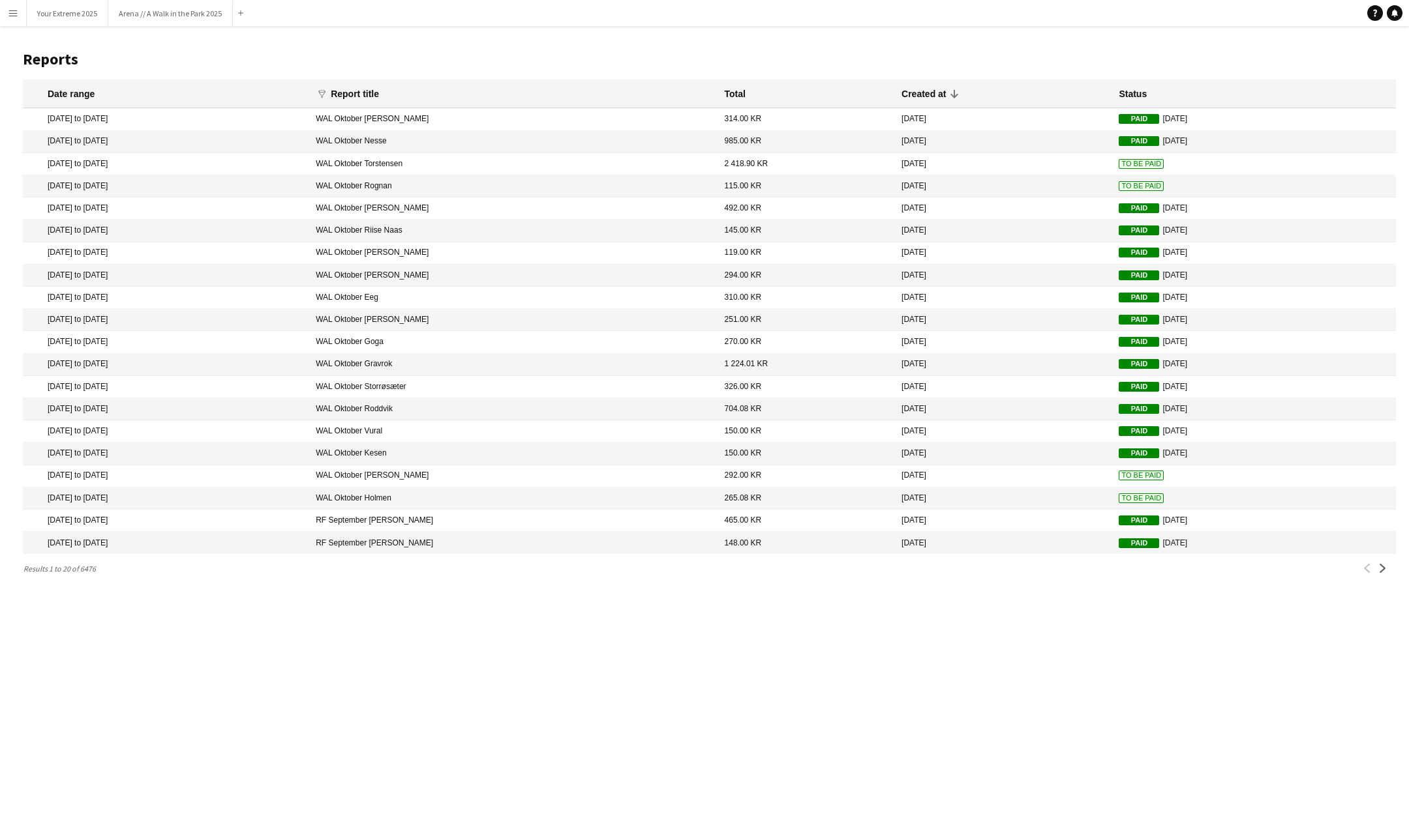
click at [1115, 481] on mat-cell "To Be Paid" at bounding box center [1254, 476] width 284 height 22
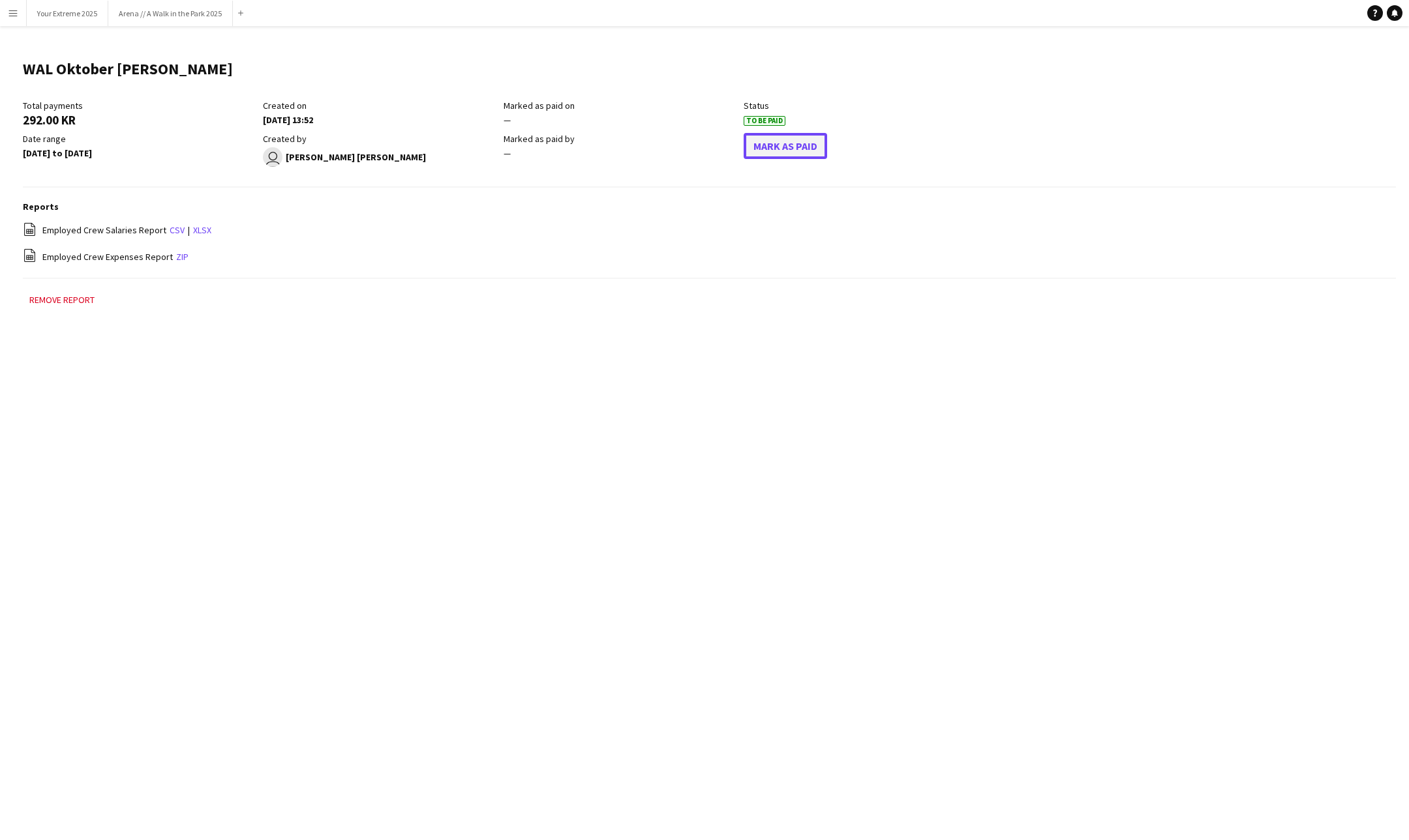
click at [781, 140] on button "Mark As Paid" at bounding box center [785, 146] width 83 height 26
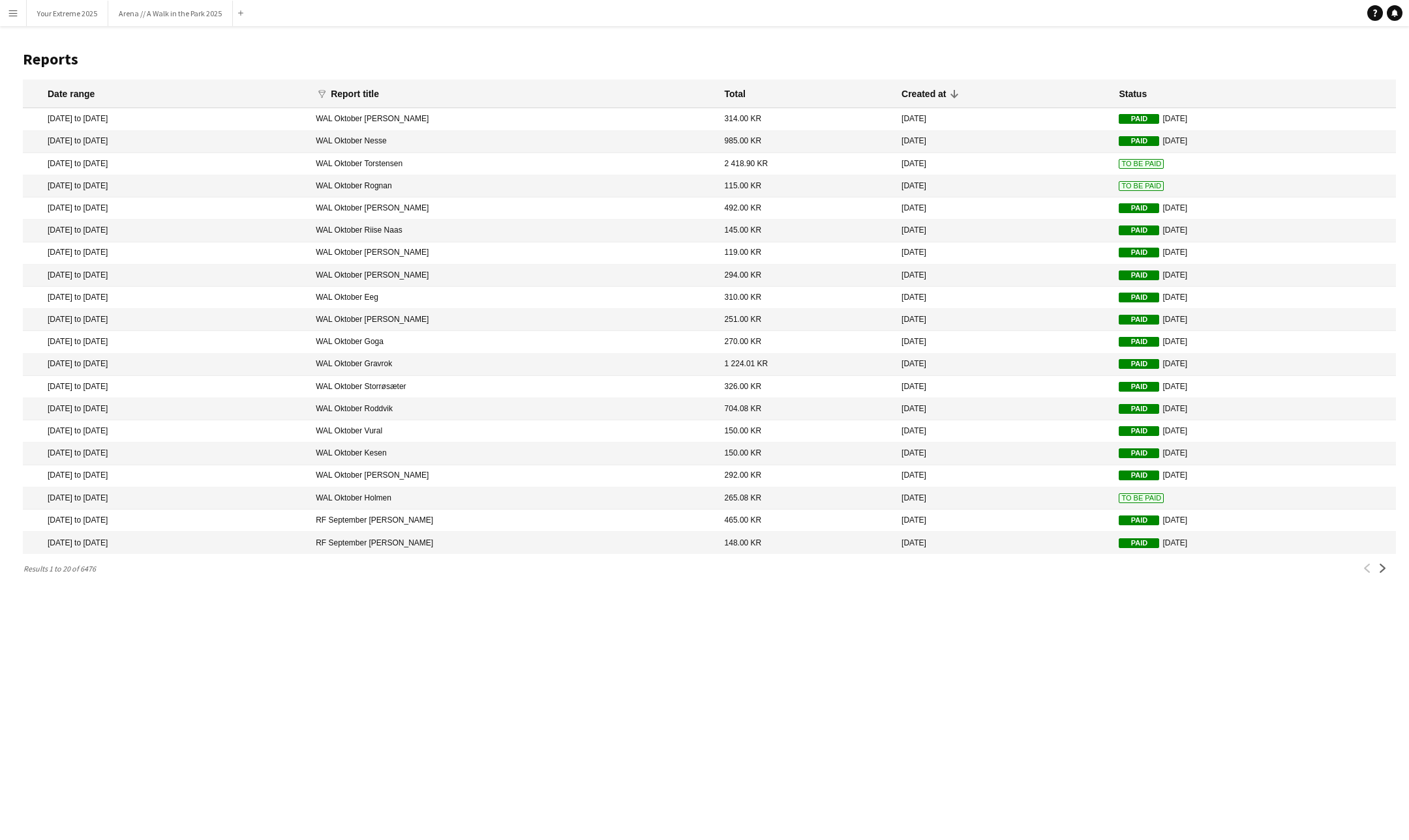
click at [1127, 500] on span "To Be Paid" at bounding box center [1141, 498] width 45 height 10
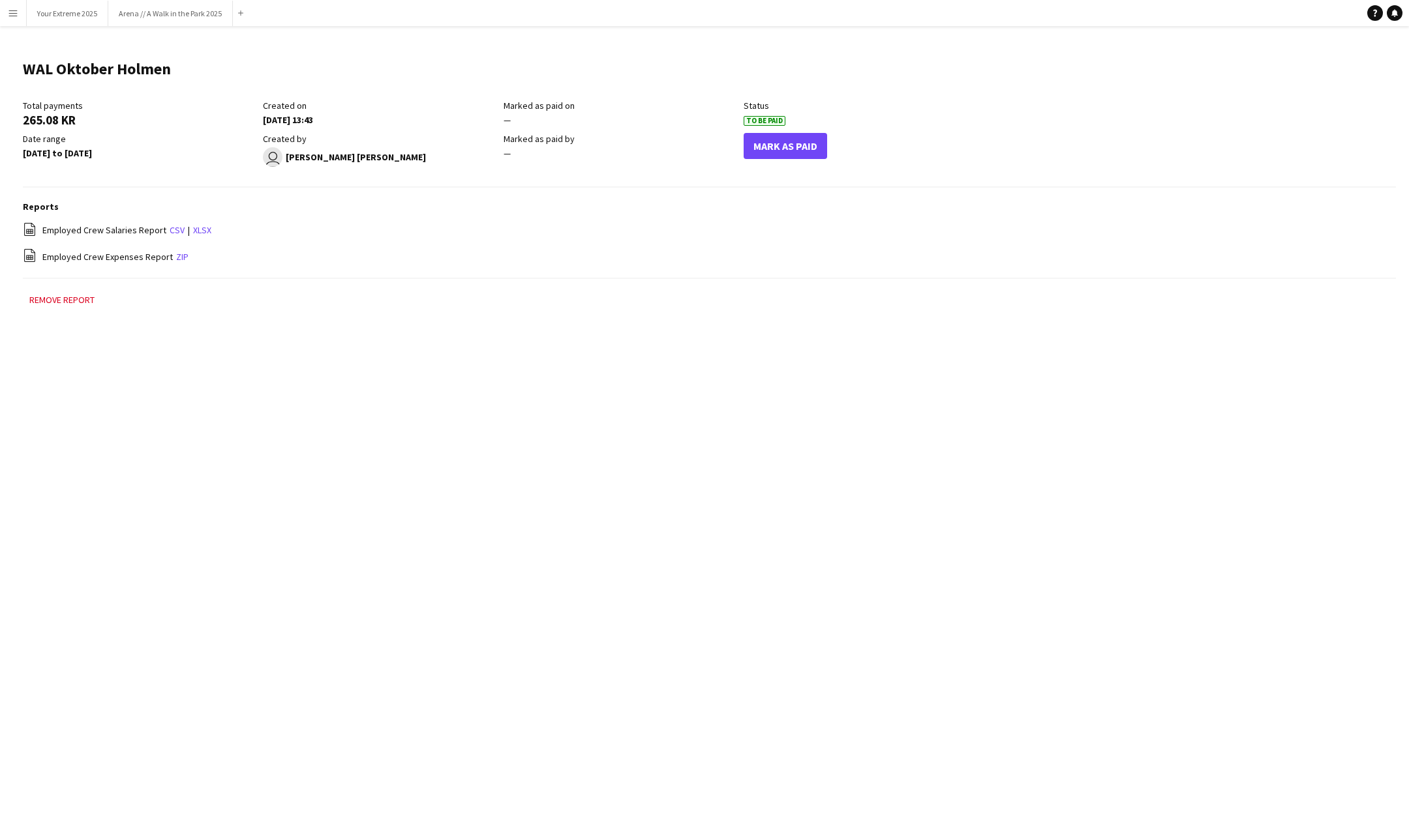
click at [738, 149] on div "Marked as paid by —" at bounding box center [623, 150] width 240 height 34
click at [757, 148] on button "Mark As Paid" at bounding box center [785, 146] width 83 height 26
